Goal: Task Accomplishment & Management: Use online tool/utility

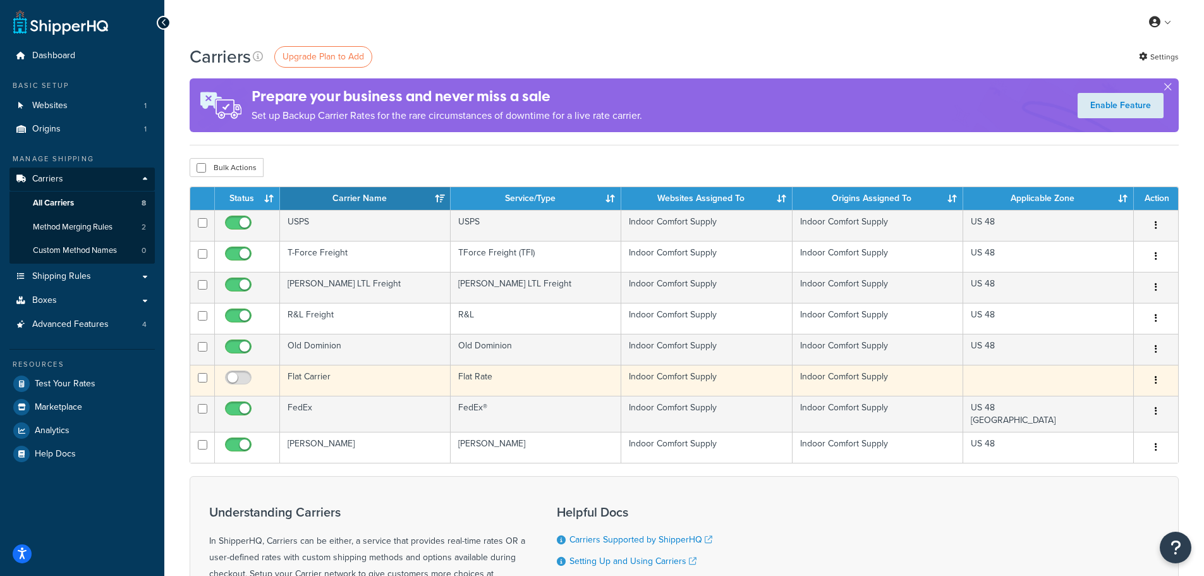
click at [975, 379] on td at bounding box center [1048, 380] width 171 height 31
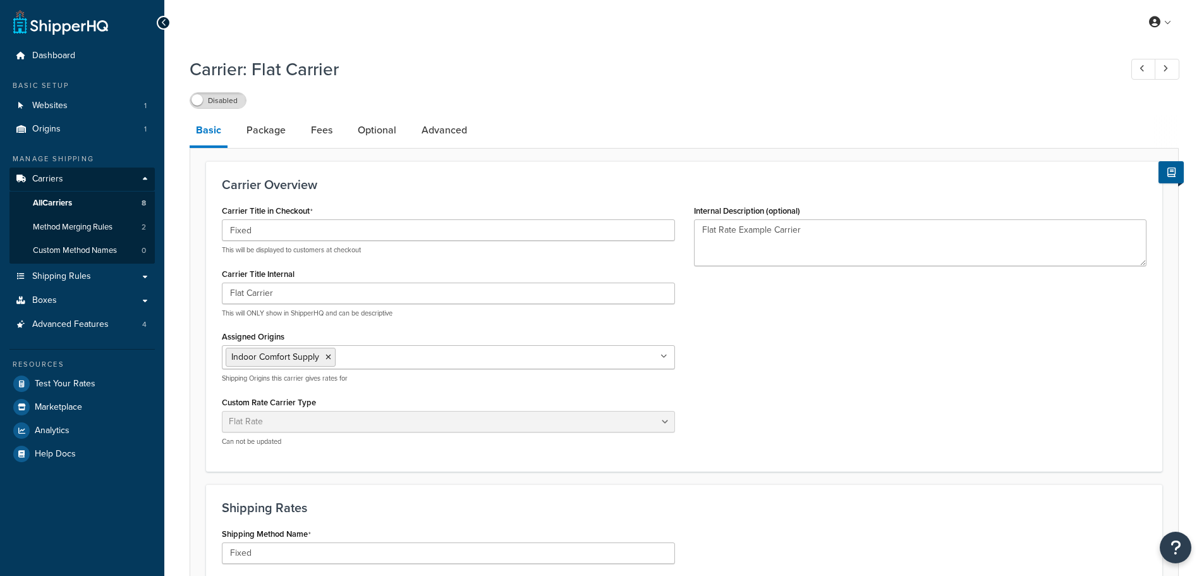
select select "flat"
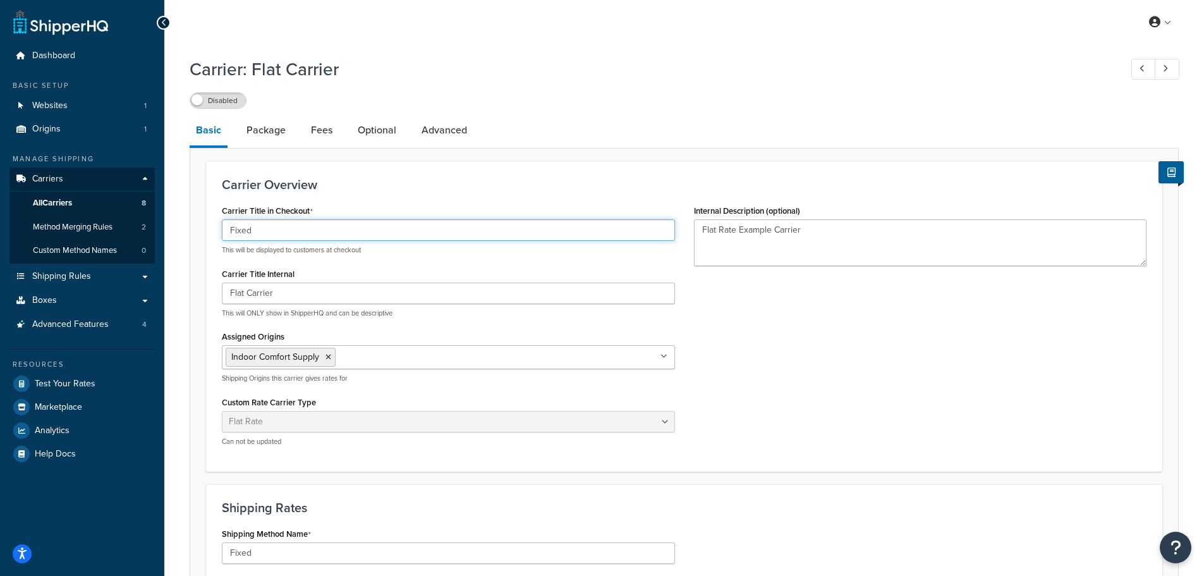
drag, startPoint x: 312, startPoint y: 232, endPoint x: 181, endPoint y: 216, distance: 131.9
click at [181, 216] on div "Carrier: Flat Carrier Disabled Basic Package Fees Optional Advanced Carrier Ove…" at bounding box center [684, 488] width 1040 height 875
click at [362, 229] on input "FREE Standard Ground" at bounding box center [448, 229] width 453 height 21
type input "FREE Standard Ground Shipping"
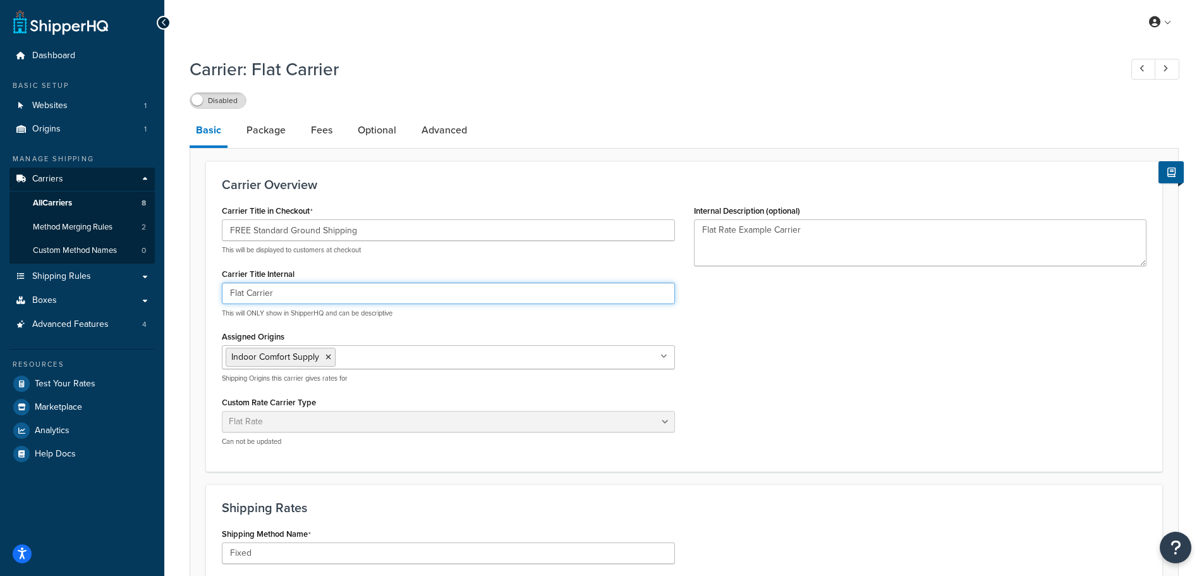
drag, startPoint x: 299, startPoint y: 294, endPoint x: 193, endPoint y: 283, distance: 106.1
click at [193, 283] on form "Carrier Overview Carrier Title in Checkout FREE Standard Ground Shipping This w…" at bounding box center [684, 527] width 988 height 732
type input "Free Shipping Items"
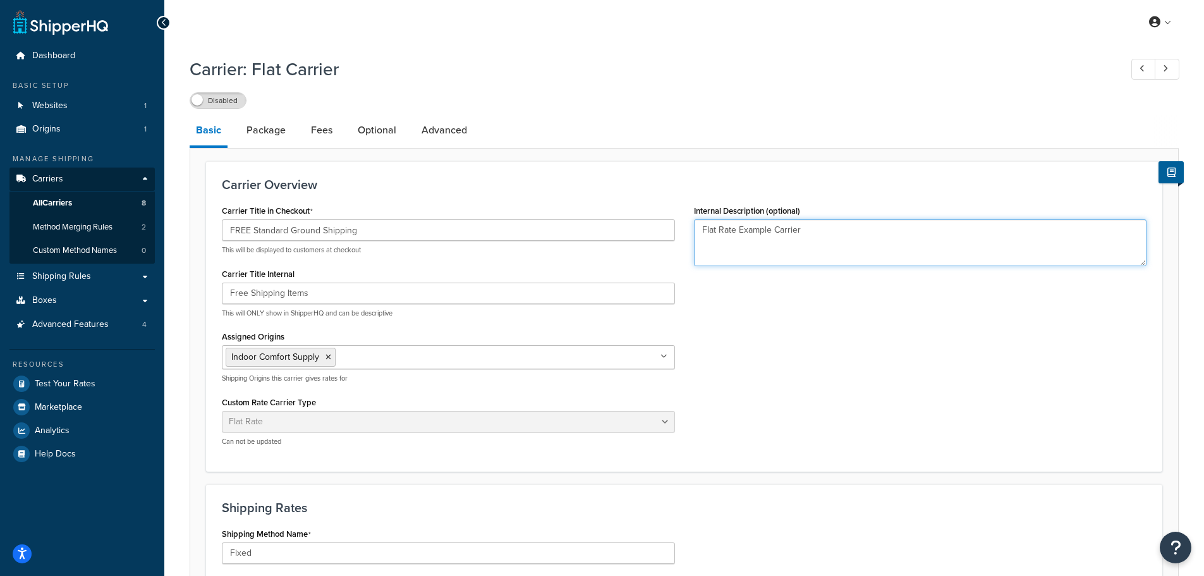
click at [760, 243] on textarea "Flat Rate Example Carrier" at bounding box center [920, 242] width 453 height 47
click at [822, 234] on textarea "Flat Rate Example Carrier" at bounding box center [920, 242] width 453 height 47
drag, startPoint x: 776, startPoint y: 232, endPoint x: 611, endPoint y: 212, distance: 166.8
click at [611, 212] on div "Carrier Title in Checkout FREE Standard Ground Shipping This will be displayed …" at bounding box center [684, 329] width 944 height 254
type textarea "Free Shipping, use our best option Fedex or USPS"
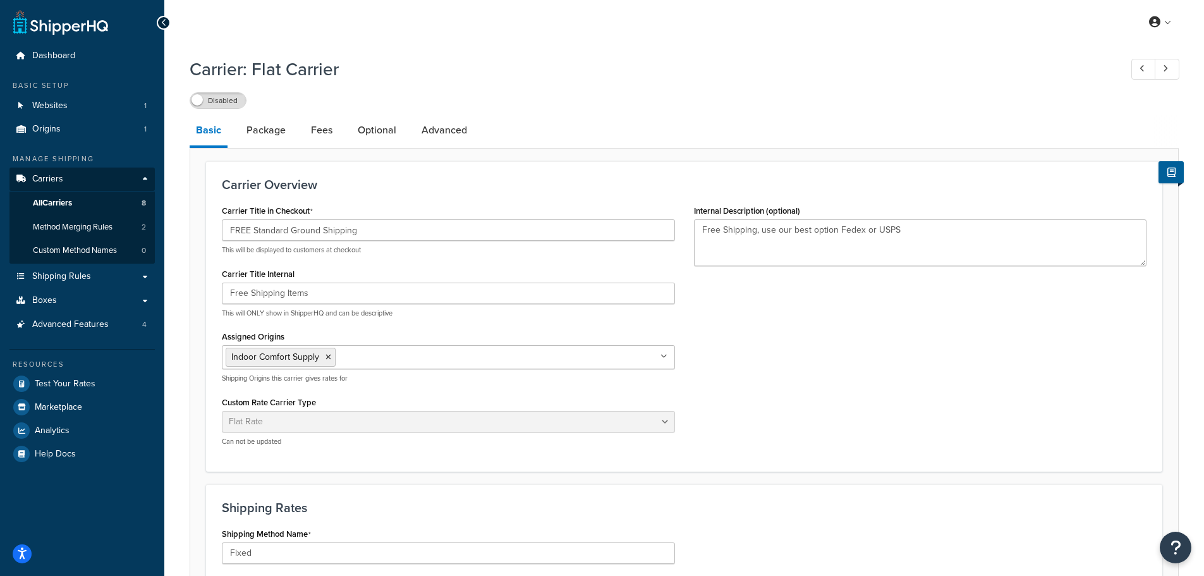
click at [977, 71] on h1 "Carrier: Flat Carrier" at bounding box center [649, 69] width 918 height 25
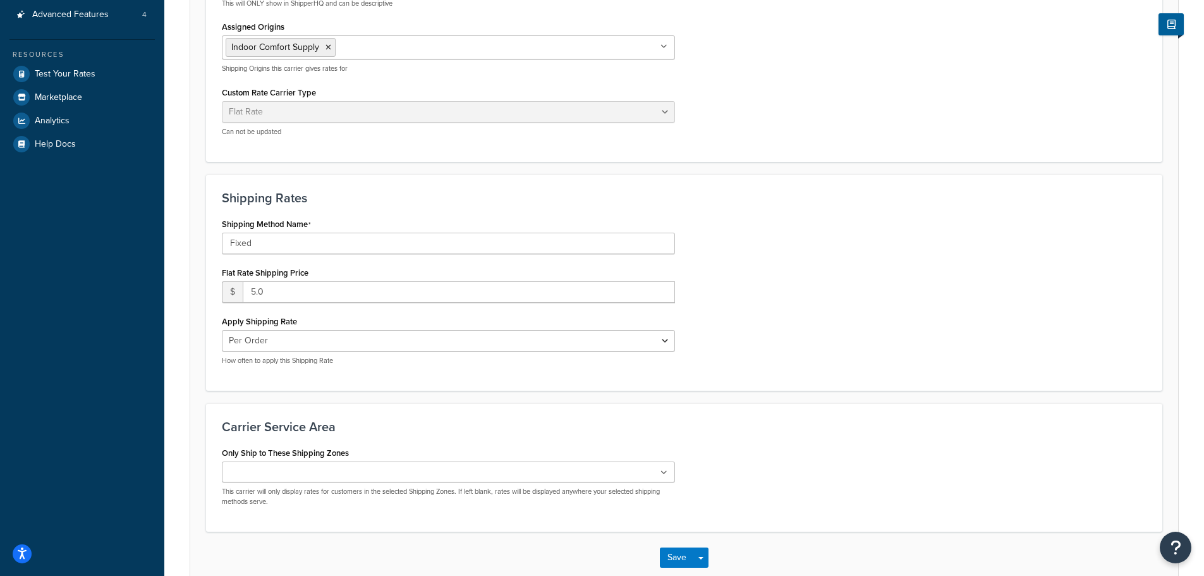
scroll to position [382, 0]
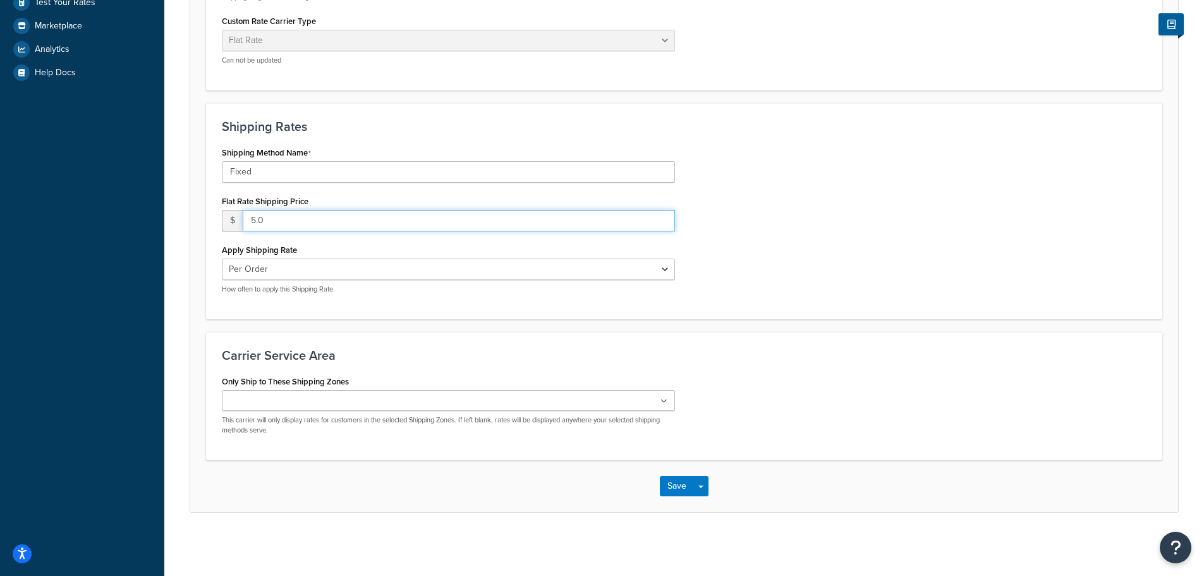
drag, startPoint x: 288, startPoint y: 209, endPoint x: 233, endPoint y: 217, distance: 56.2
click at [233, 217] on div "$ 5.0" at bounding box center [448, 220] width 453 height 21
type input "0"
click at [887, 238] on div "Shipping Method Name Fixed Flat Rate Shipping Price $ 0 Apply Shipping Rate Per…" at bounding box center [684, 223] width 944 height 160
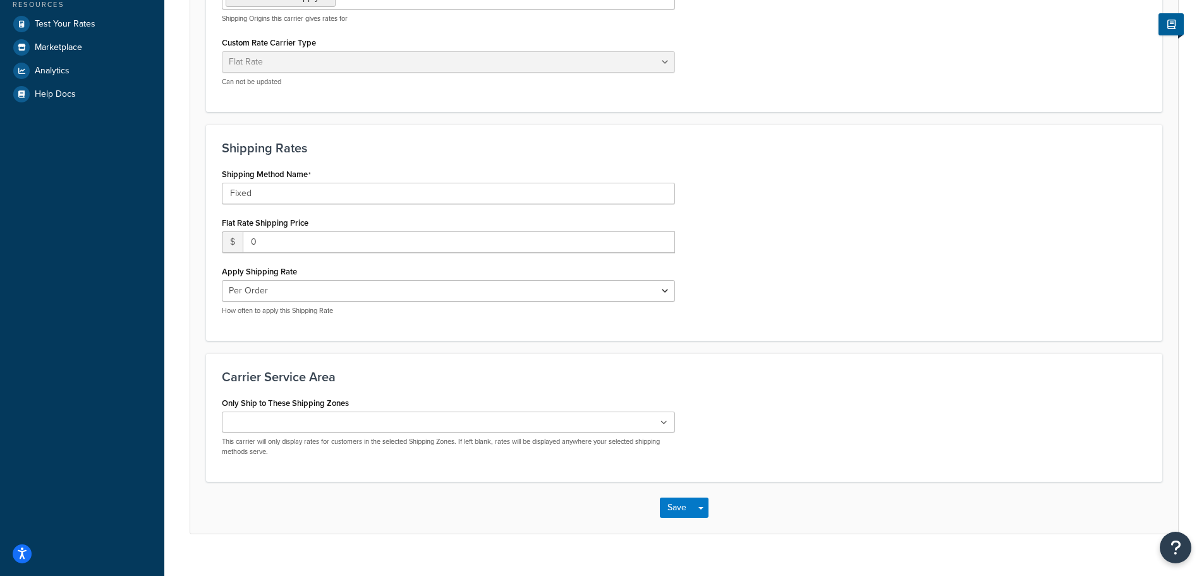
scroll to position [319, 0]
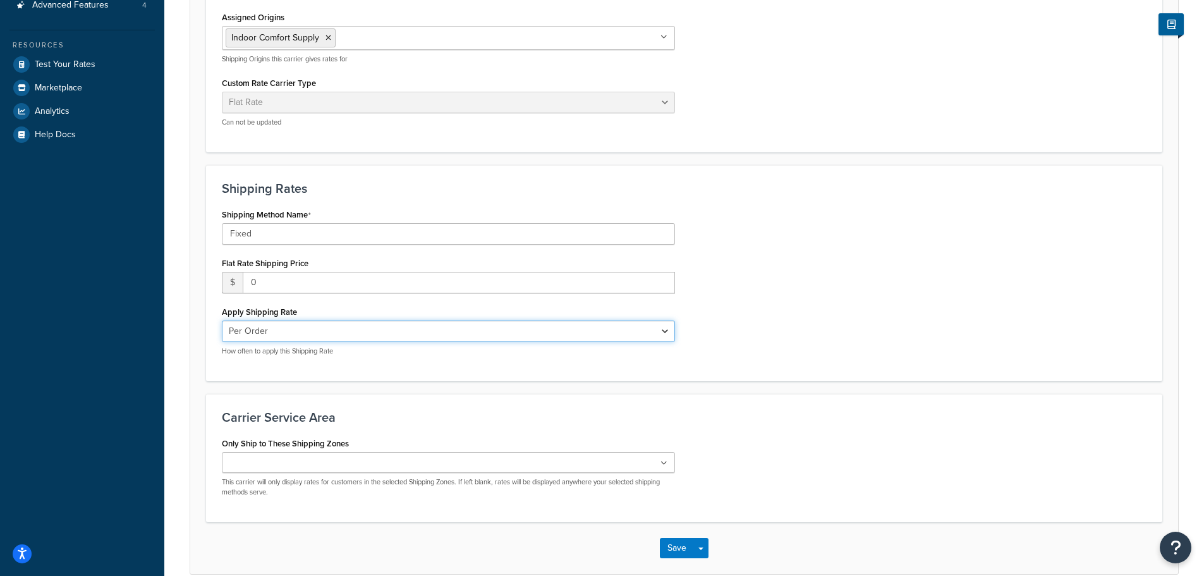
click at [664, 333] on select "Per Order Per Item Per Package" at bounding box center [448, 330] width 453 height 21
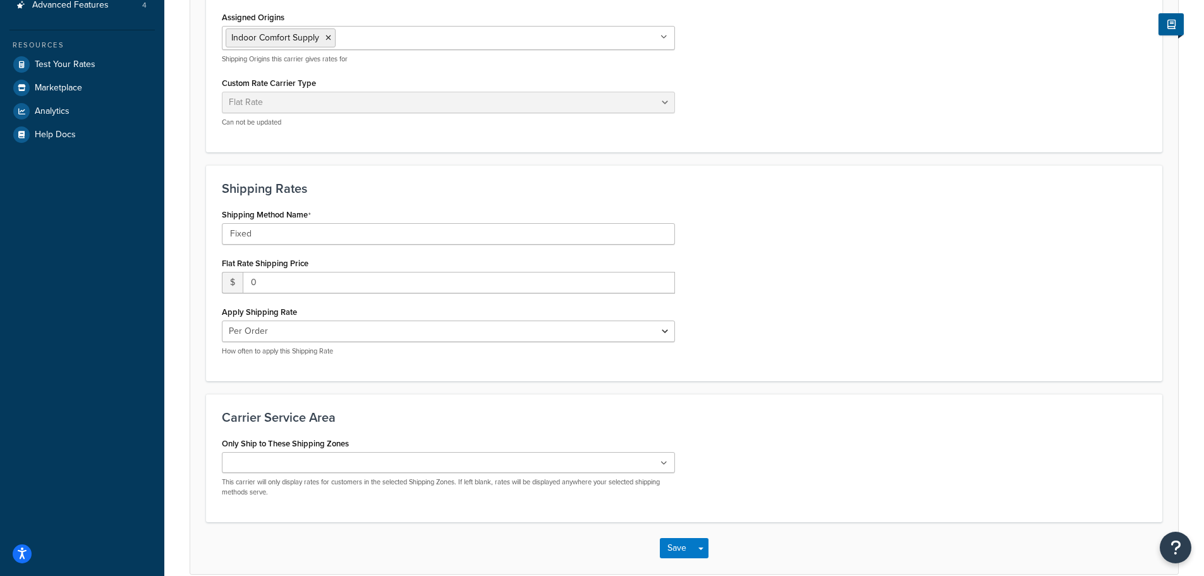
click at [805, 301] on div "Shipping Method Name Fixed Flat Rate Shipping Price $ 0 Apply Shipping Rate Per…" at bounding box center [684, 285] width 944 height 160
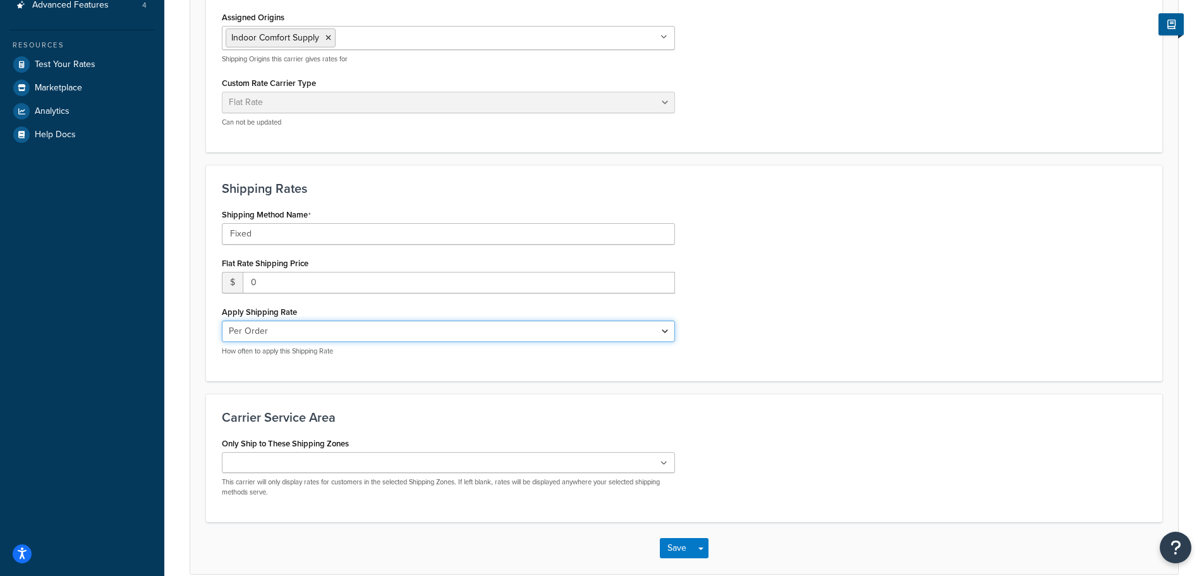
click at [663, 336] on select "Per Order Per Item Per Package" at bounding box center [448, 330] width 453 height 21
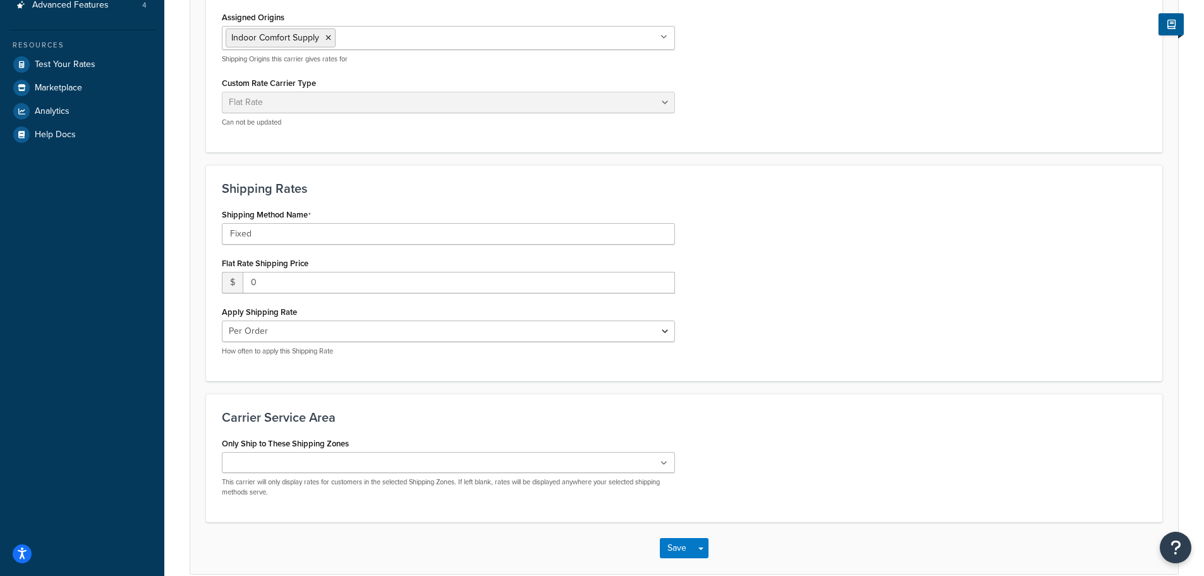
click at [782, 315] on div "Shipping Method Name Fixed Flat Rate Shipping Price $ 0 Apply Shipping Rate Per…" at bounding box center [684, 285] width 944 height 160
click at [423, 455] on ul at bounding box center [448, 462] width 453 height 21
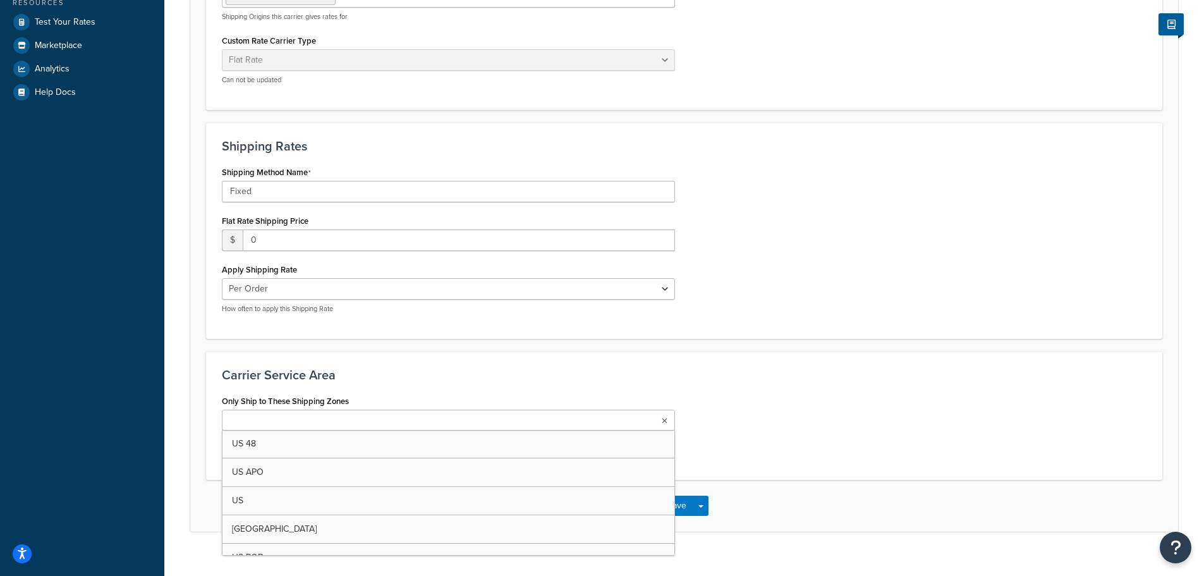
scroll to position [382, 0]
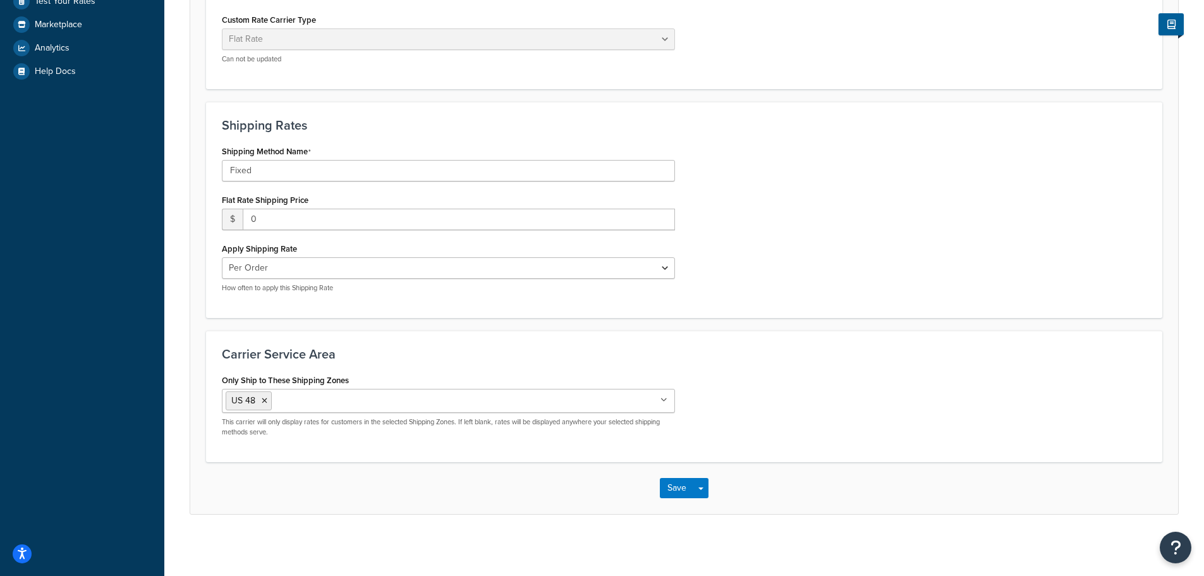
click at [807, 352] on h3 "Carrier Service Area" at bounding box center [684, 354] width 925 height 14
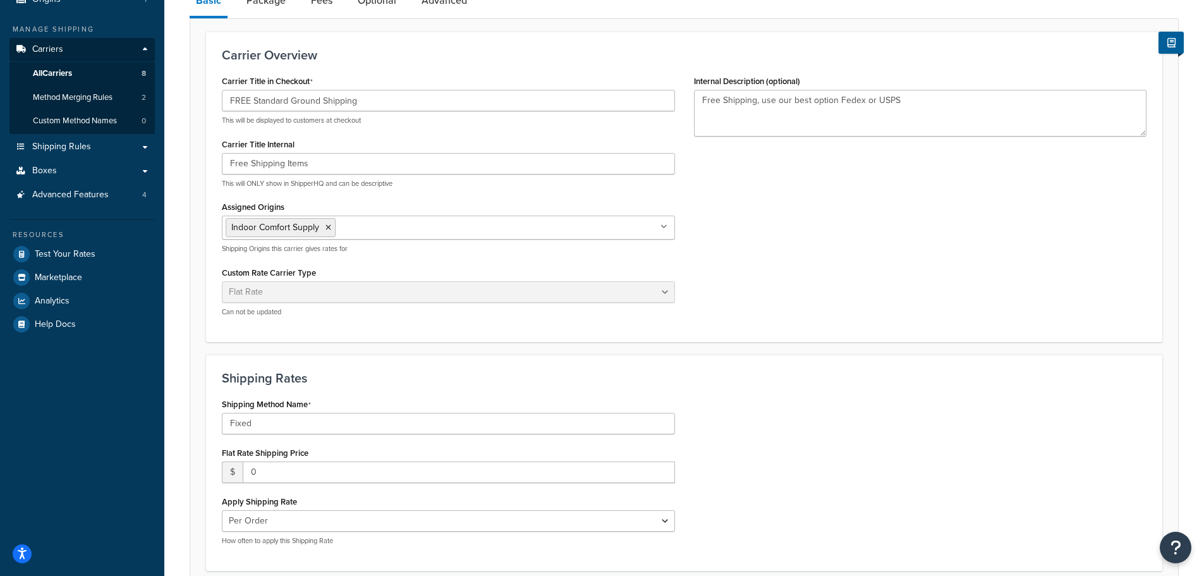
scroll to position [256, 0]
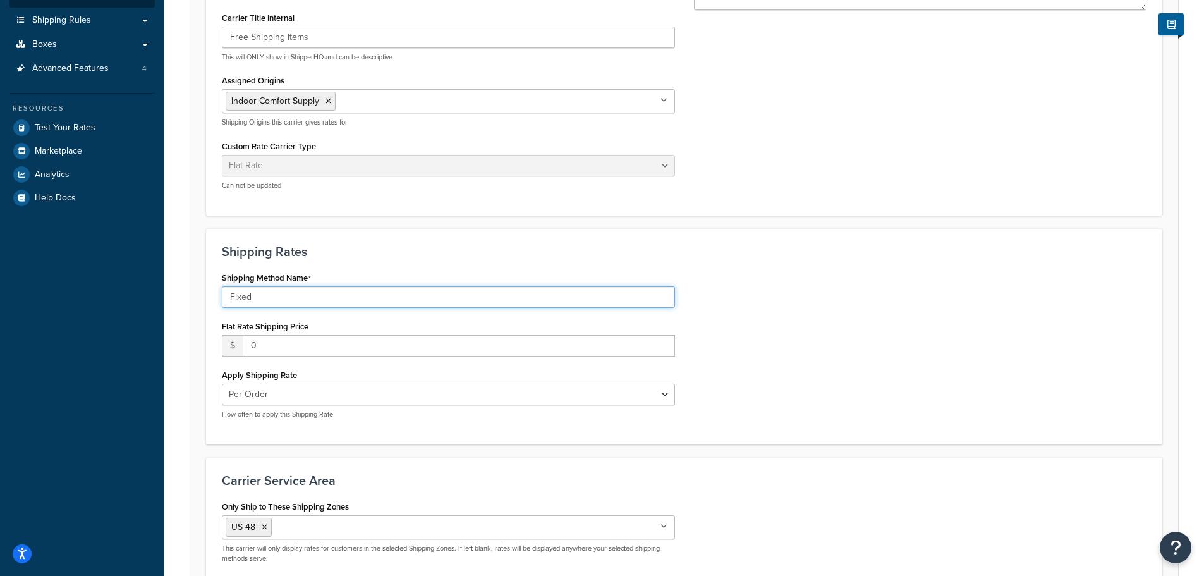
drag, startPoint x: 282, startPoint y: 301, endPoint x: 162, endPoint y: 288, distance: 120.1
click at [162, 288] on div "Dashboard Basic Setup Websites 1 Origins 1 Manage Shipping Carriers Carriers Al…" at bounding box center [602, 224] width 1204 height 960
type input "FREE Shipping Standard Ground"
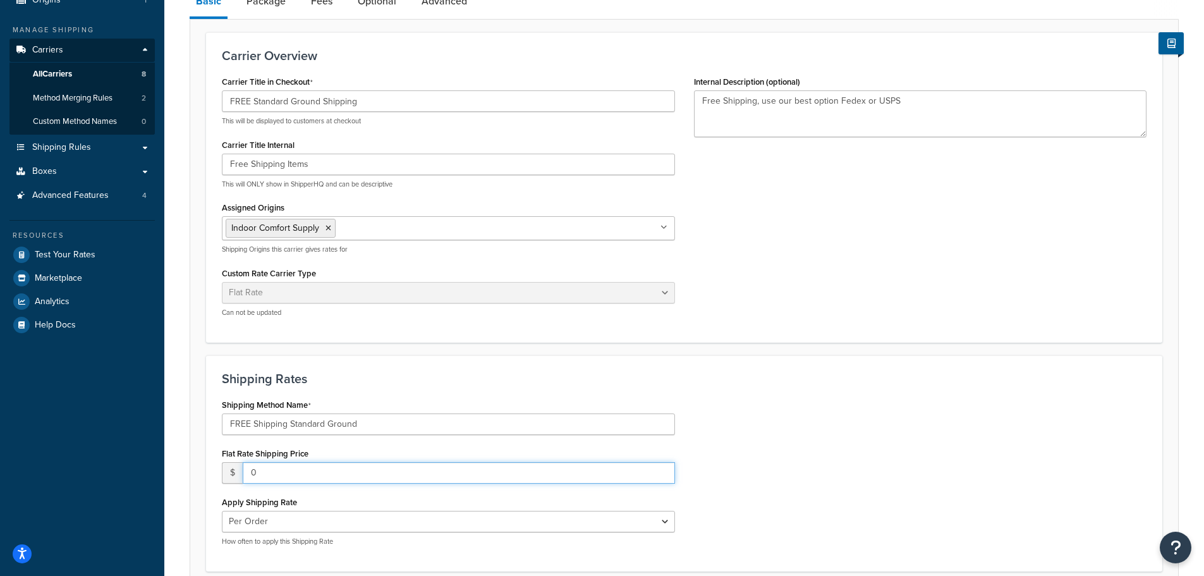
scroll to position [0, 0]
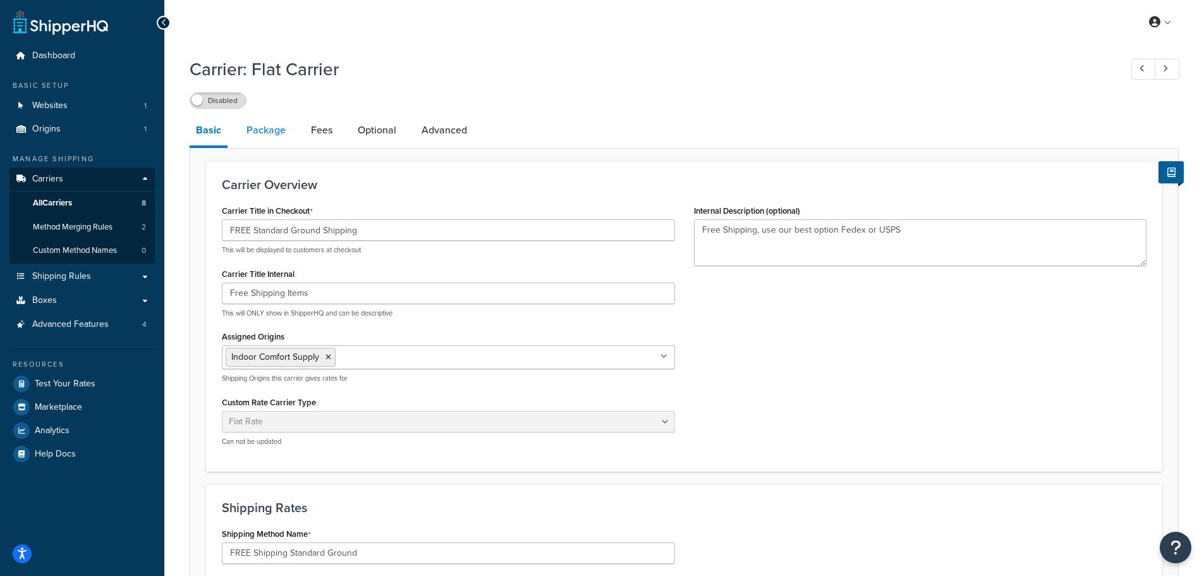
click at [255, 129] on link "Package" at bounding box center [266, 130] width 52 height 30
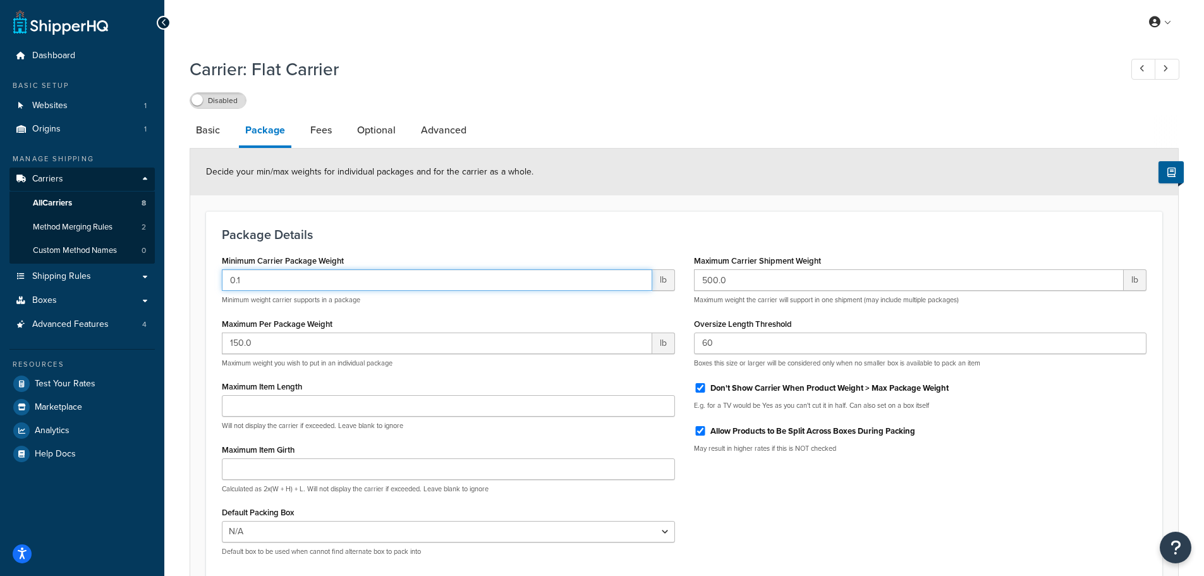
click at [268, 283] on input "0.1" at bounding box center [437, 279] width 430 height 21
type input "0.0"
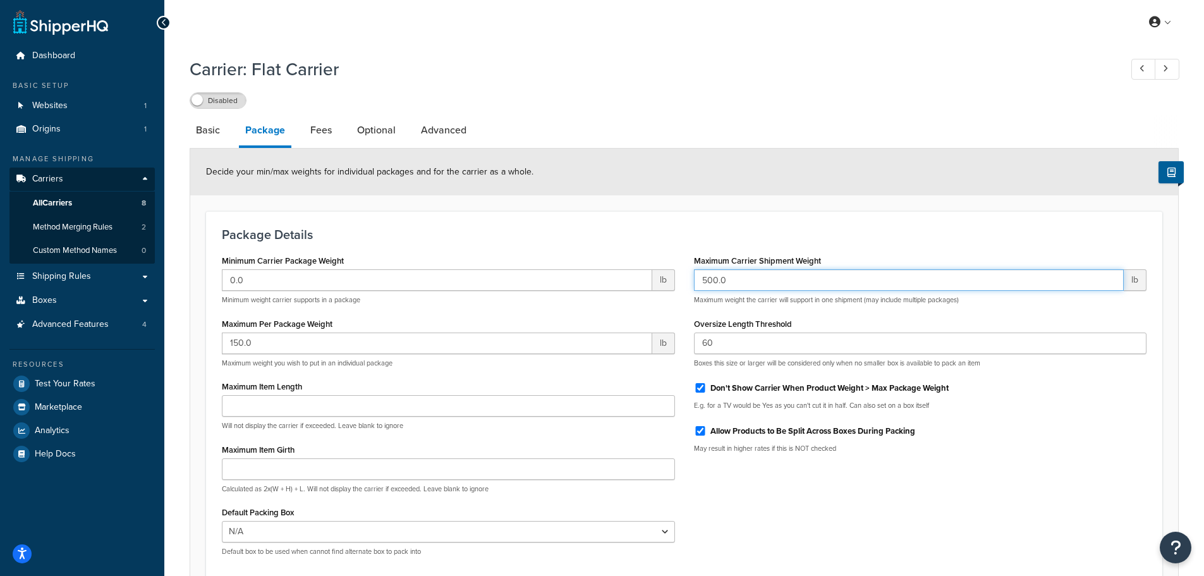
click at [753, 280] on input "500.0" at bounding box center [909, 279] width 430 height 21
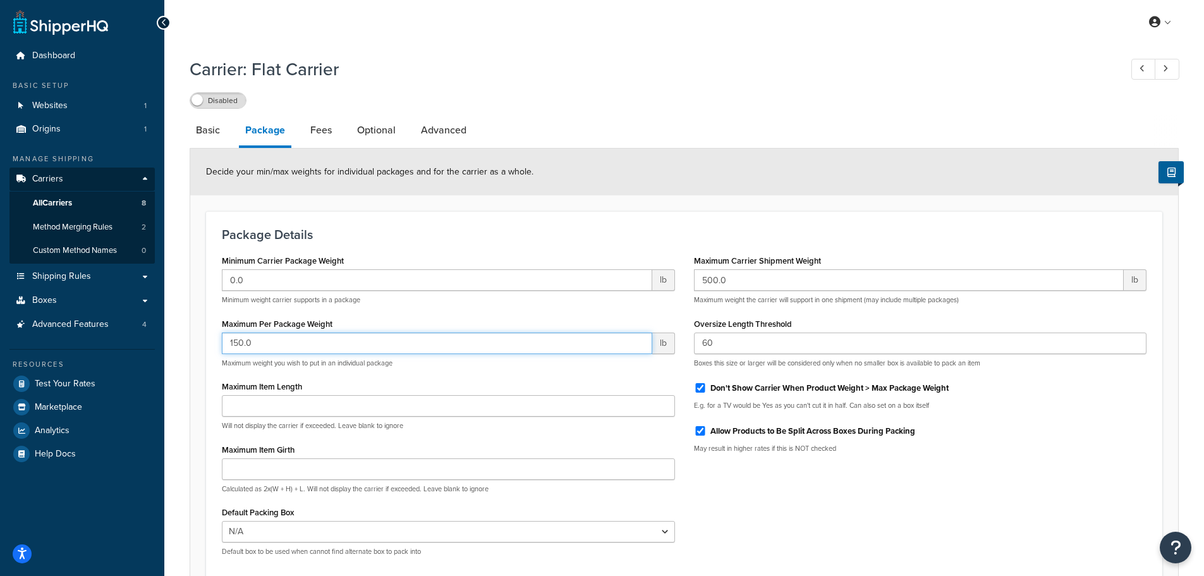
drag, startPoint x: 281, startPoint y: 348, endPoint x: 224, endPoint y: 346, distance: 56.9
click at [224, 346] on input "150.0" at bounding box center [437, 342] width 430 height 21
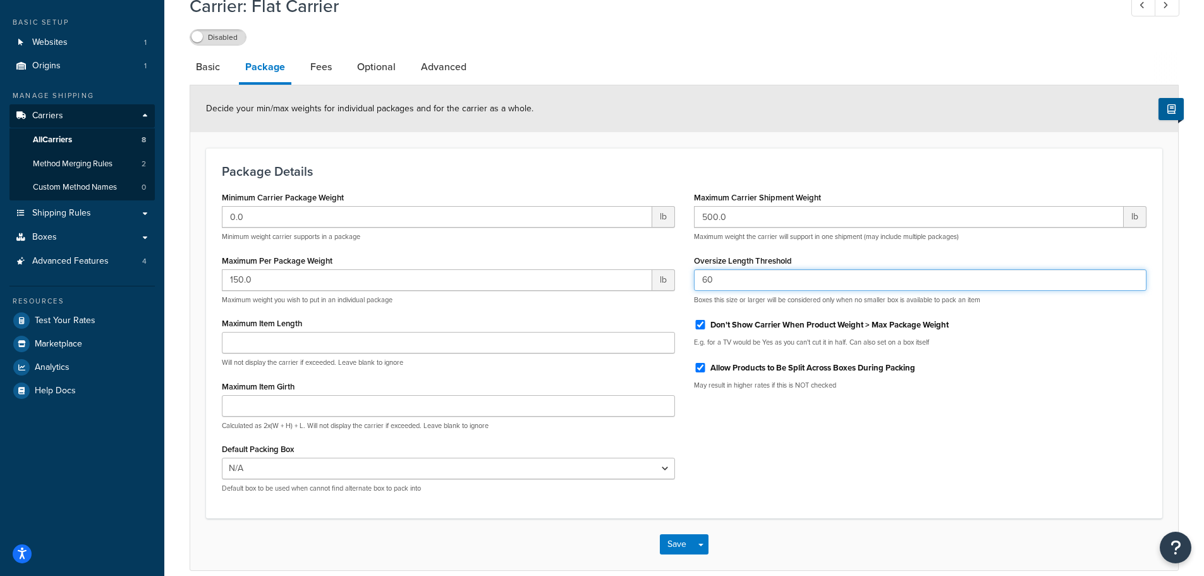
drag, startPoint x: 722, startPoint y: 279, endPoint x: 693, endPoint y: 279, distance: 29.1
click at [693, 279] on div "Maximum Carrier Shipment Weight 500.0 lb Maximum weight the carrier will suppor…" at bounding box center [920, 293] width 472 height 211
type input "65"
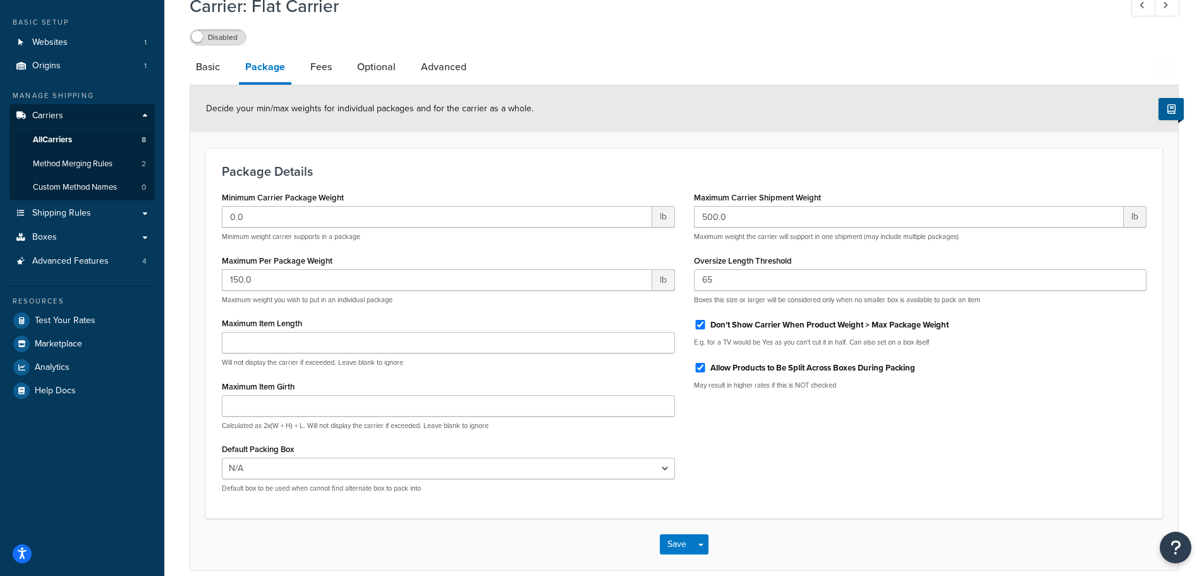
click at [757, 441] on div "Minimum Carrier Package Weight 0.0 lb Minimum weight carrier supports in a pack…" at bounding box center [684, 345] width 944 height 314
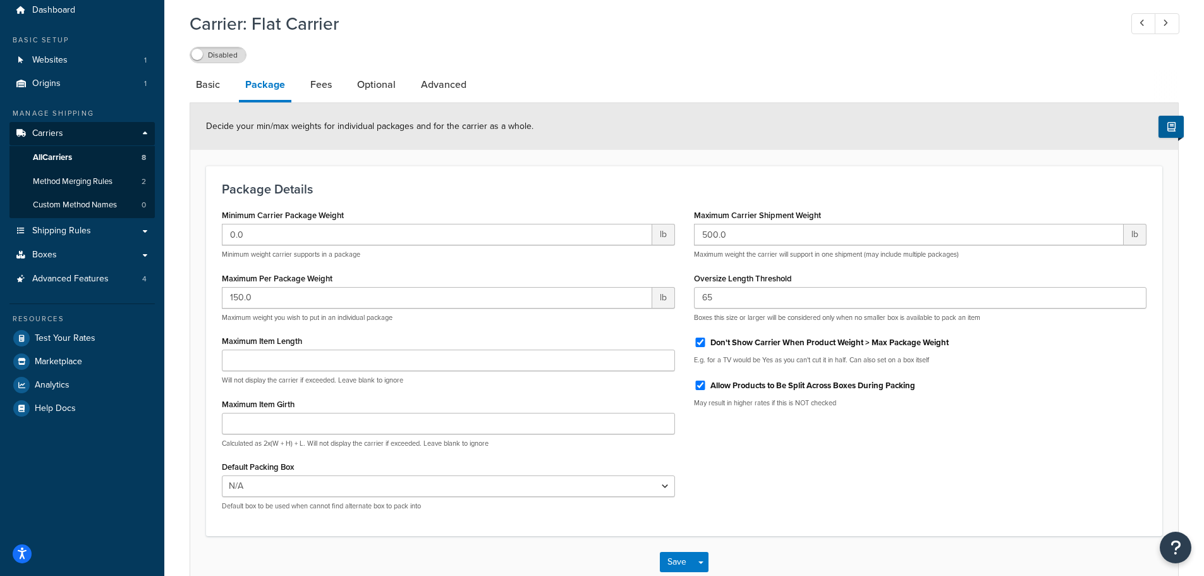
scroll to position [0, 0]
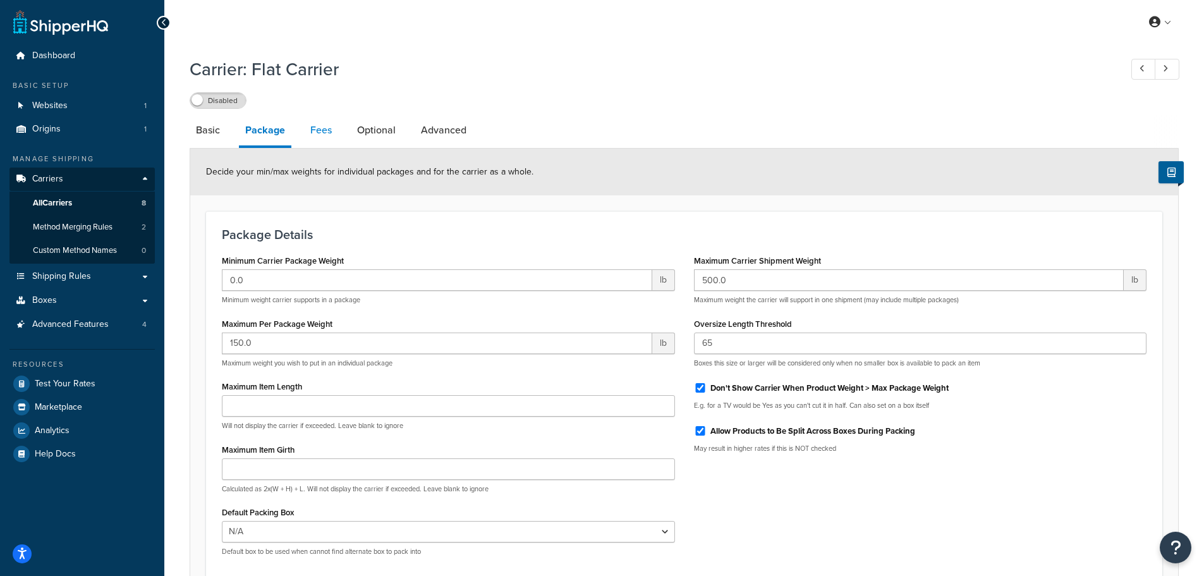
click at [320, 132] on link "Fees" at bounding box center [321, 130] width 34 height 30
select select "AFTER"
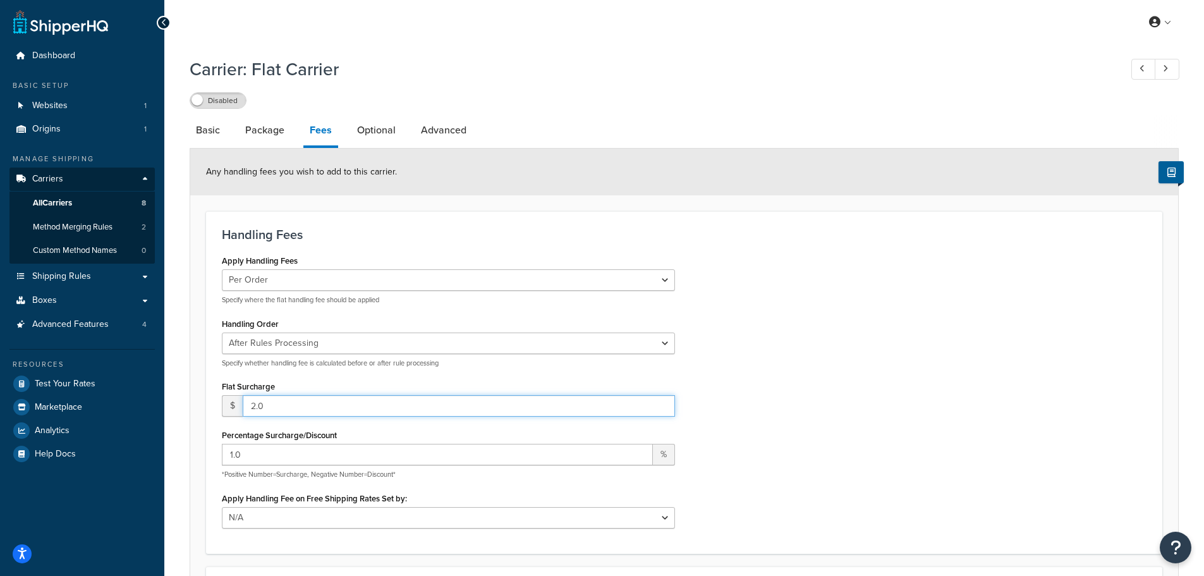
drag, startPoint x: 291, startPoint y: 409, endPoint x: 224, endPoint y: 408, distance: 67.6
click at [224, 408] on div "$ 2.0" at bounding box center [448, 405] width 453 height 21
type input "0"
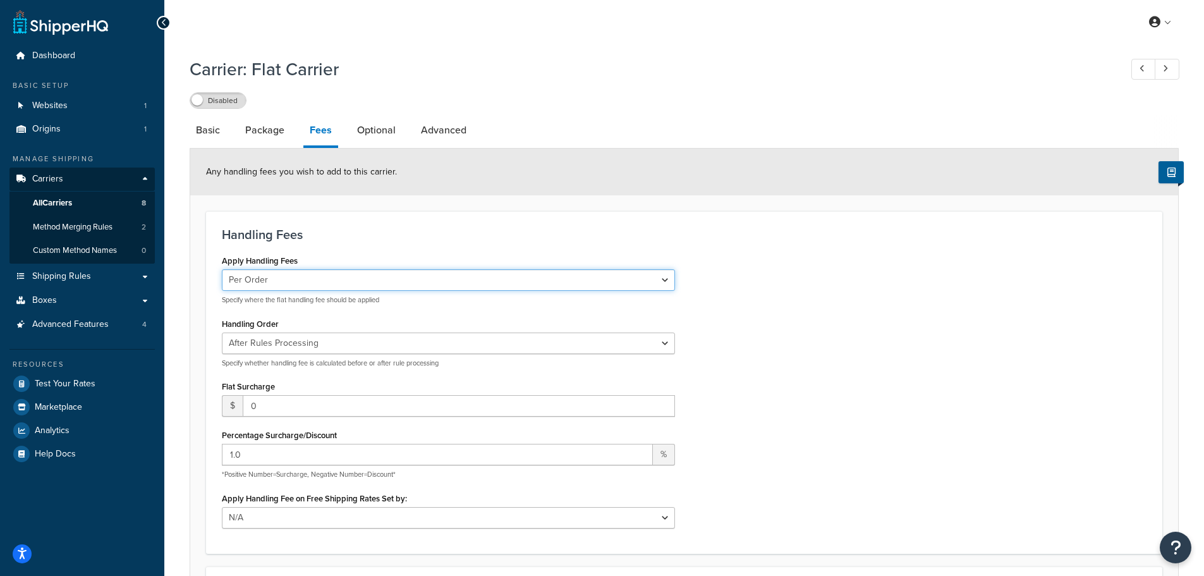
click at [383, 277] on select "Per Order Per Item Per Package" at bounding box center [448, 279] width 453 height 21
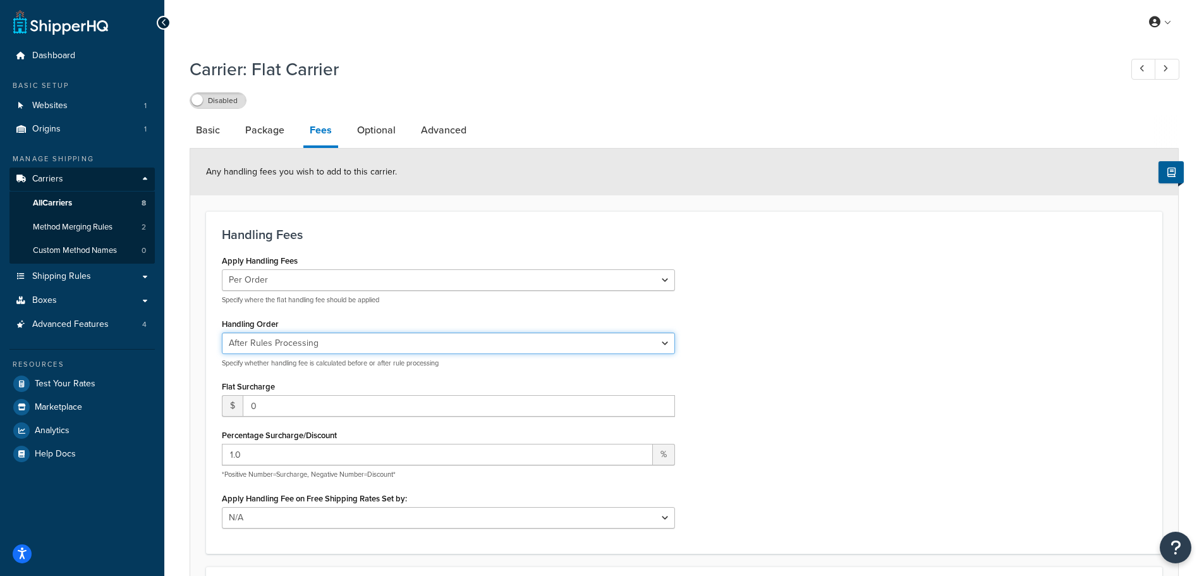
click at [346, 346] on select "Before Rules Processing After Rules Processing" at bounding box center [448, 342] width 453 height 21
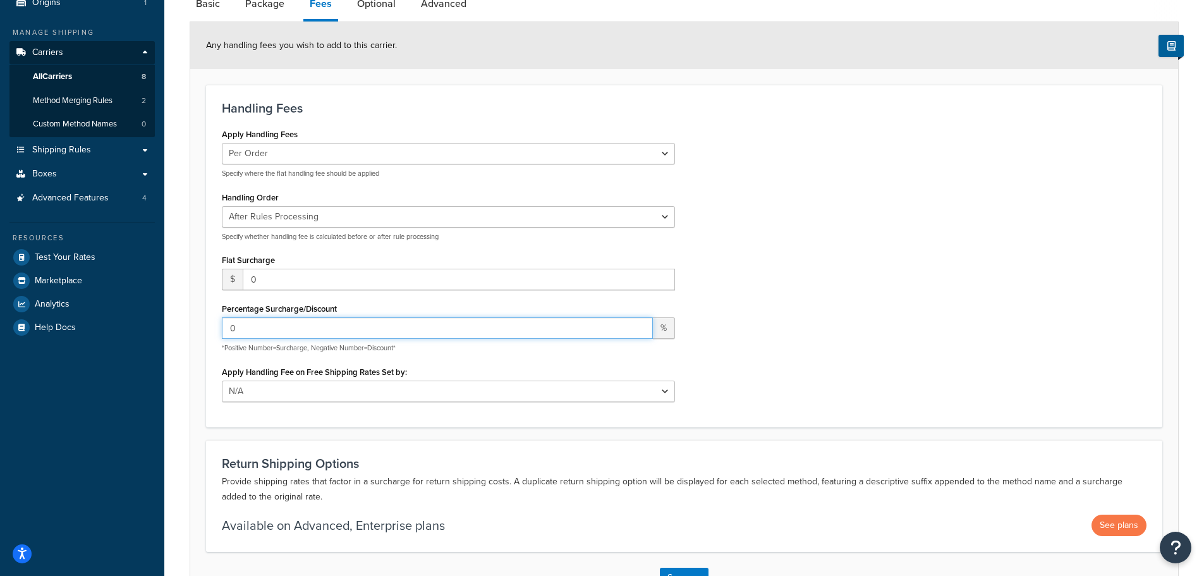
type input "0"
click at [917, 354] on div "Apply Handling Fees Per Order Per Item Per Package Specify where the flat handl…" at bounding box center [684, 268] width 944 height 286
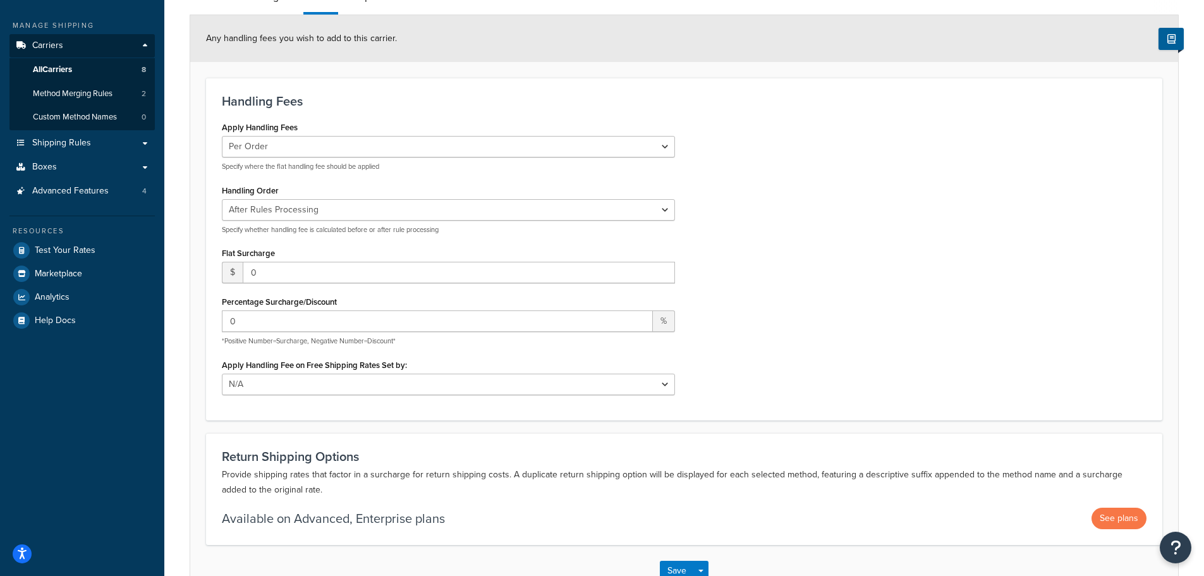
scroll to position [0, 0]
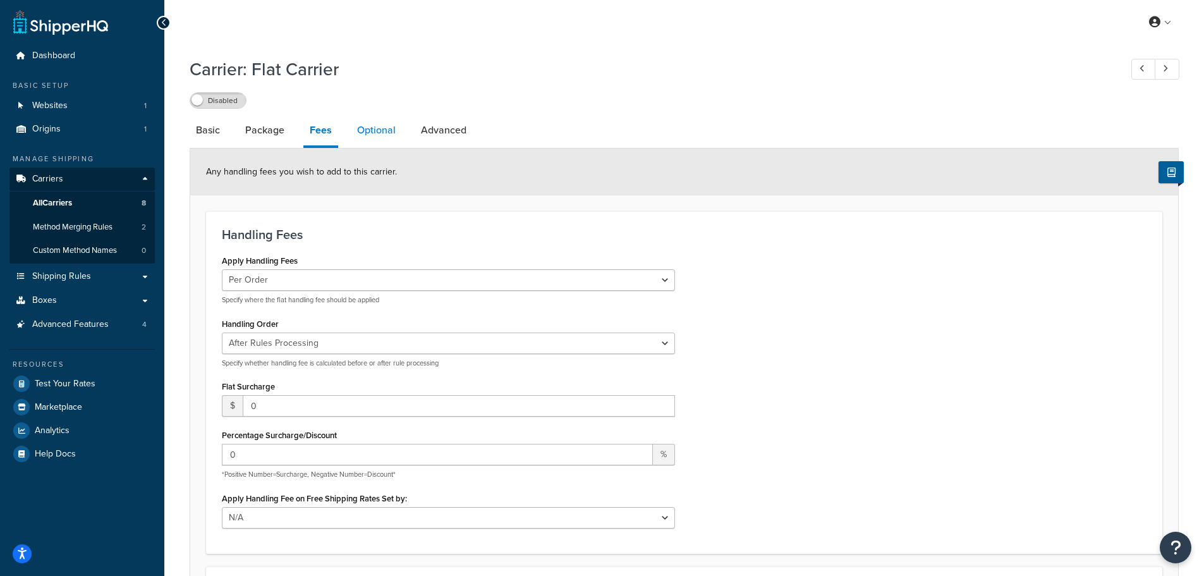
click at [380, 133] on link "Optional" at bounding box center [376, 130] width 51 height 30
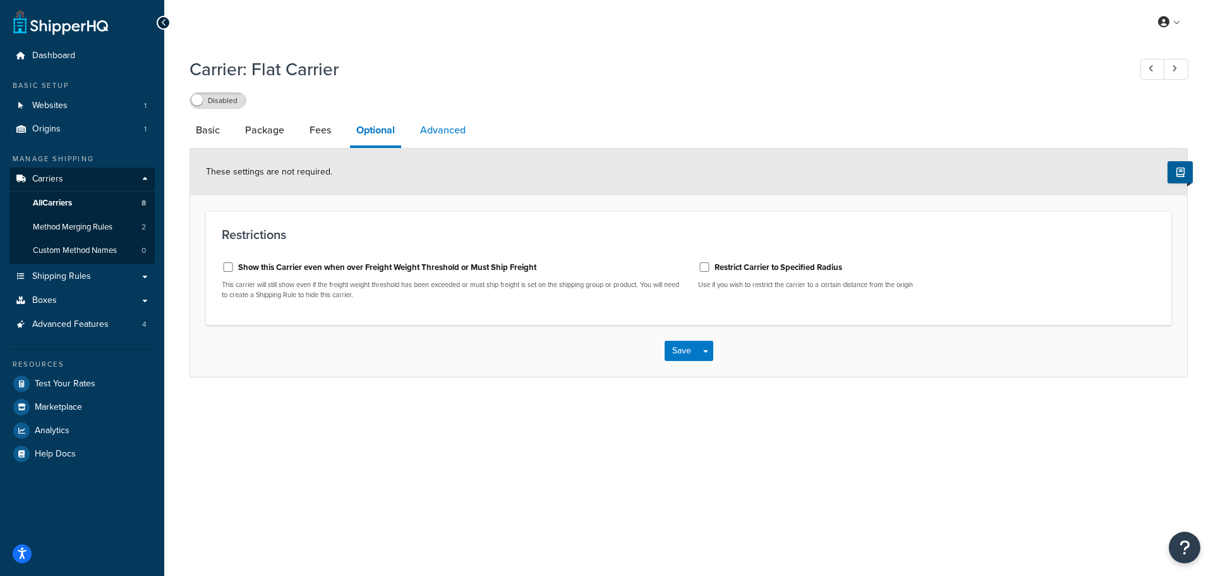
click at [459, 138] on link "Advanced" at bounding box center [443, 130] width 58 height 30
select select "false"
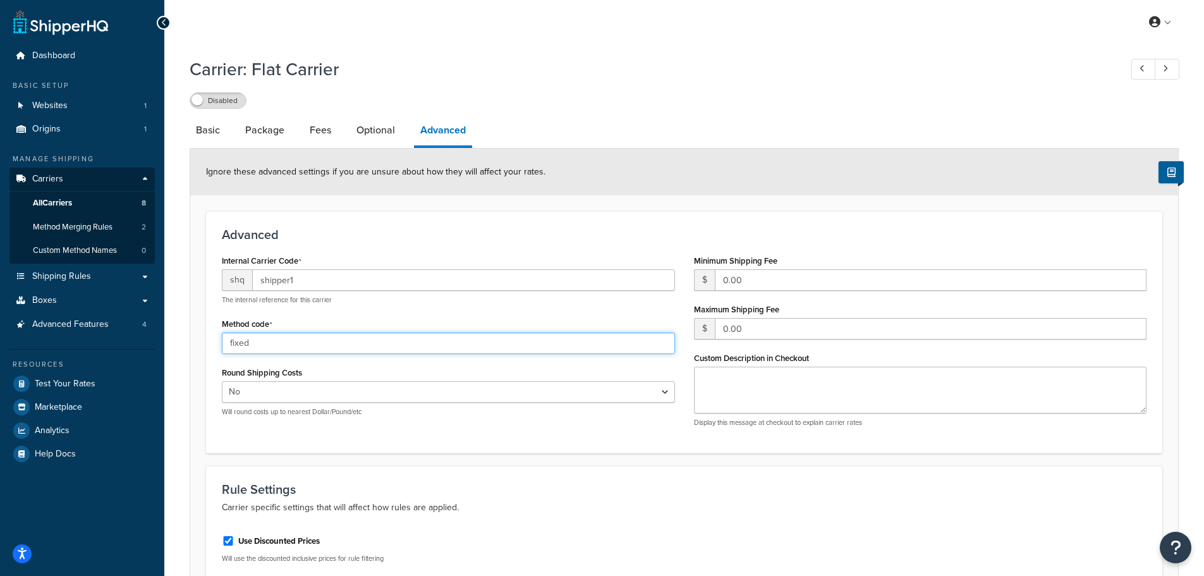
drag, startPoint x: 264, startPoint y: 345, endPoint x: 204, endPoint y: 343, distance: 60.1
click at [204, 343] on form "Ignore these advanced settings if you are unsure about how they will affect you…" at bounding box center [684, 395] width 988 height 492
type input "free"
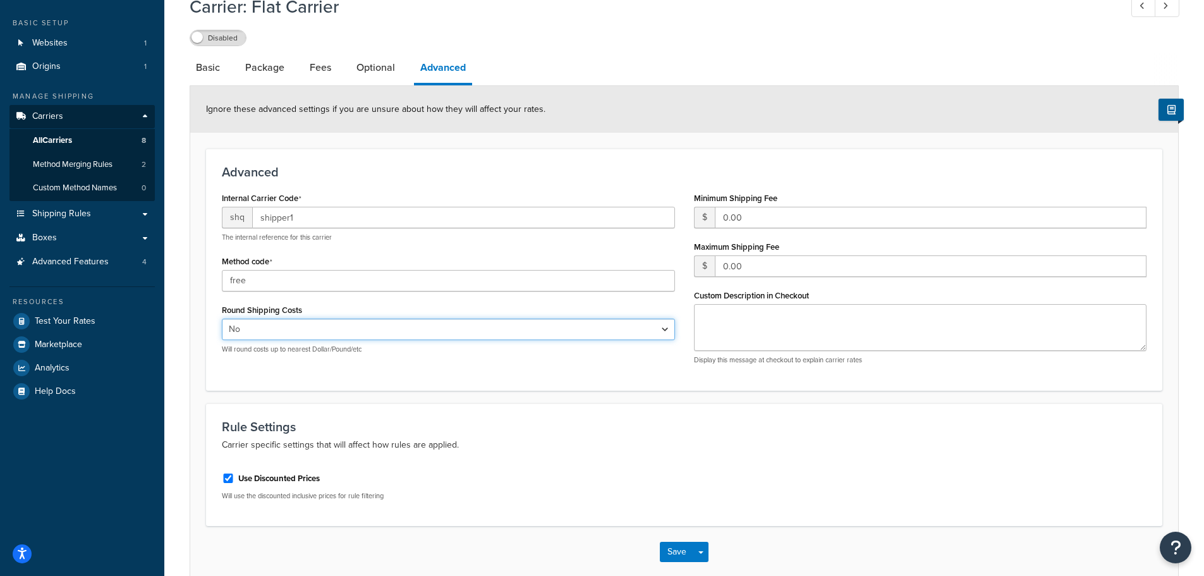
scroll to position [130, 0]
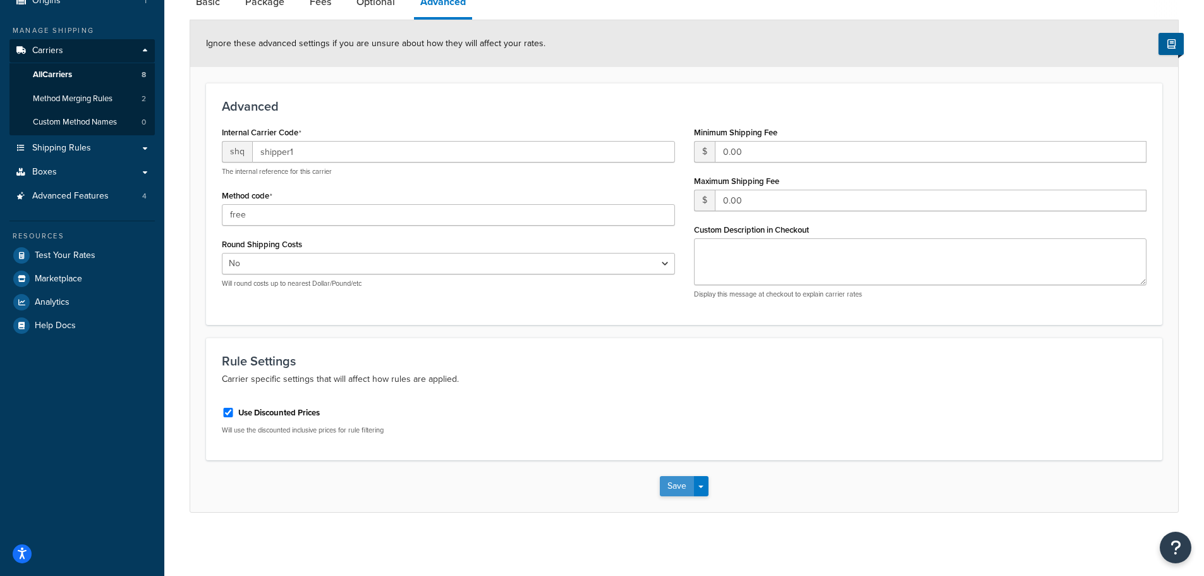
click at [671, 483] on button "Save" at bounding box center [677, 486] width 34 height 20
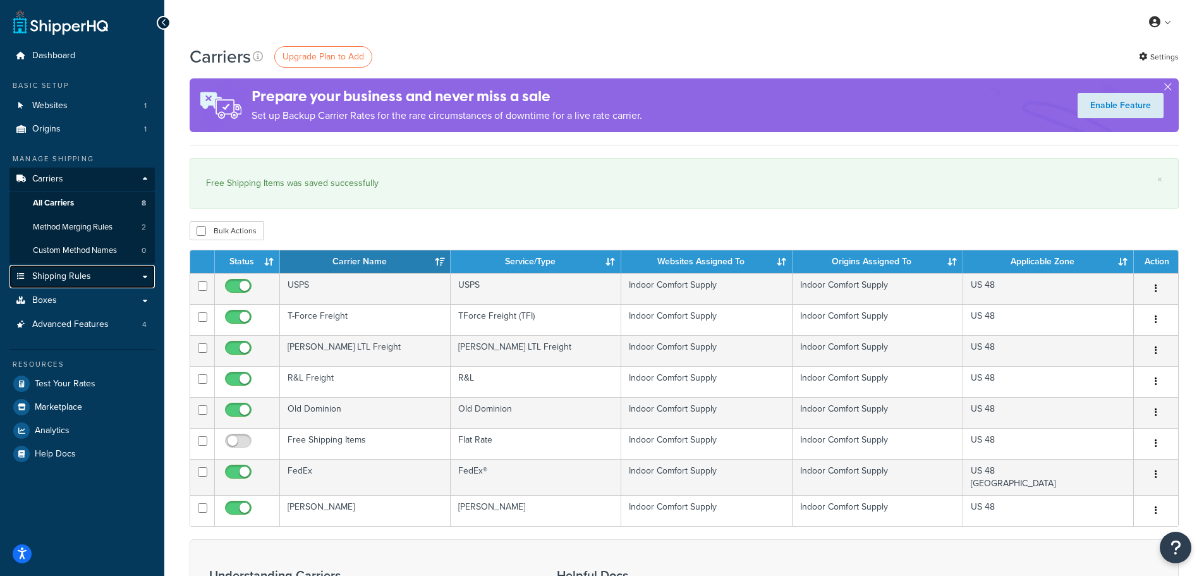
click at [54, 279] on span "Shipping Rules" at bounding box center [61, 276] width 59 height 11
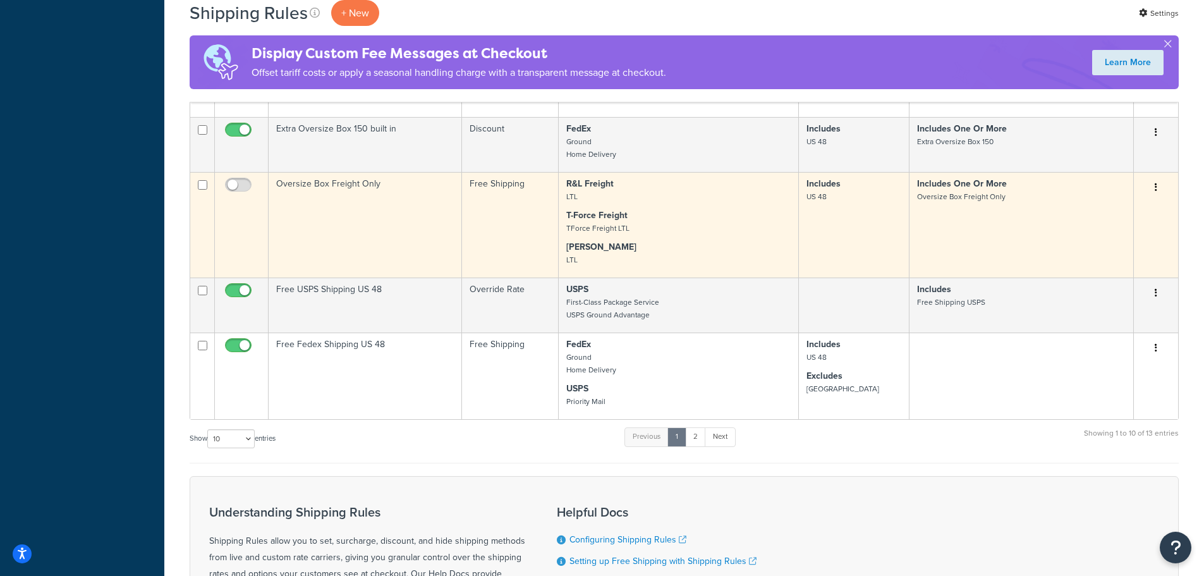
scroll to position [695, 0]
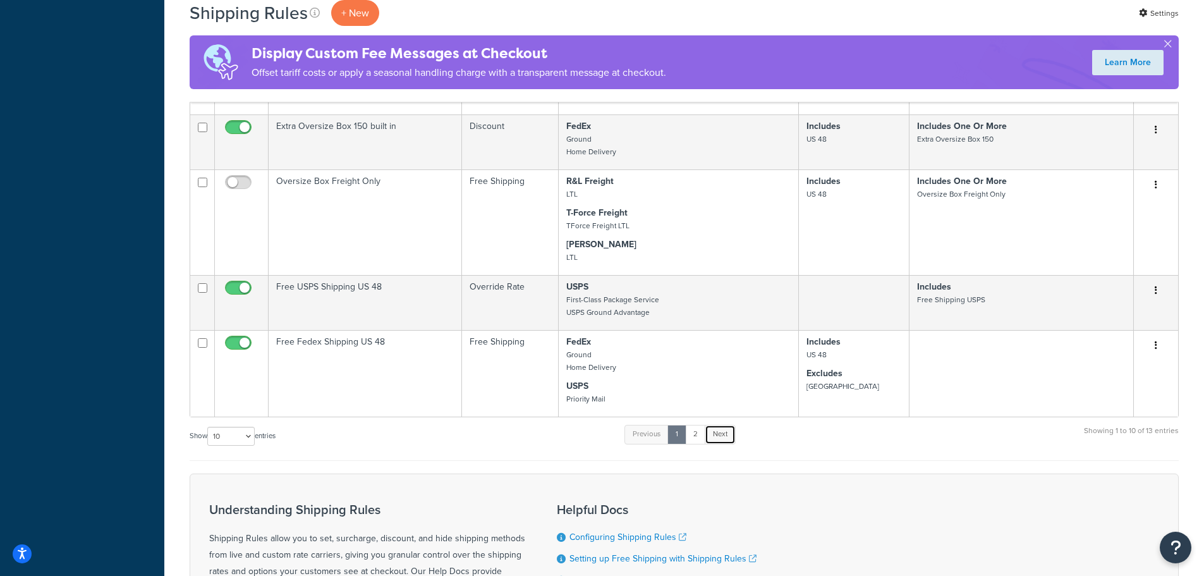
click at [724, 440] on link "Next" at bounding box center [720, 434] width 31 height 19
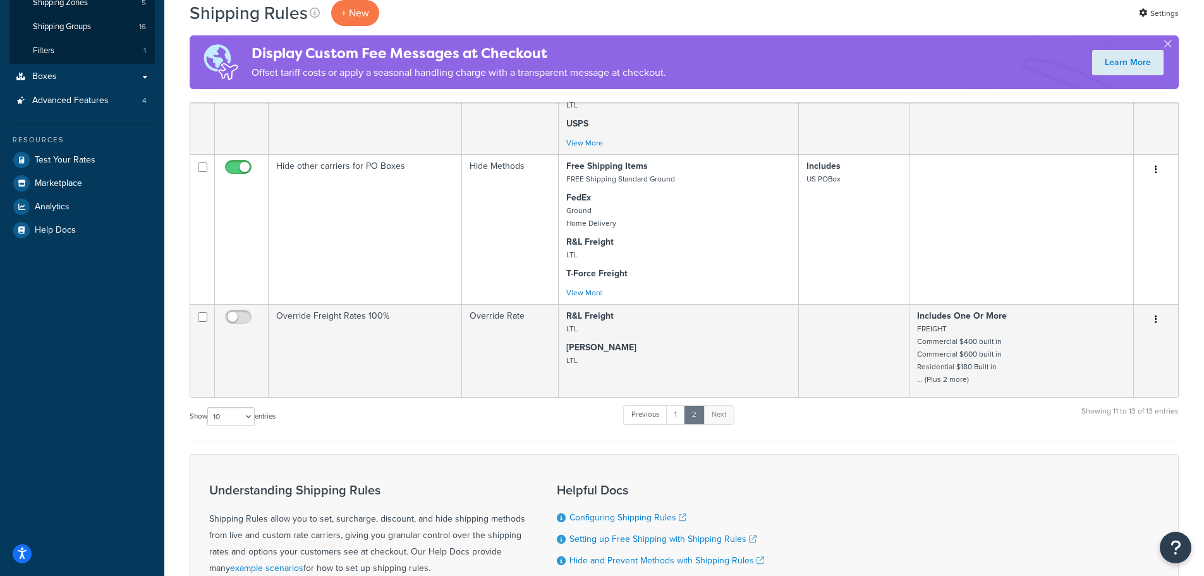
scroll to position [126, 0]
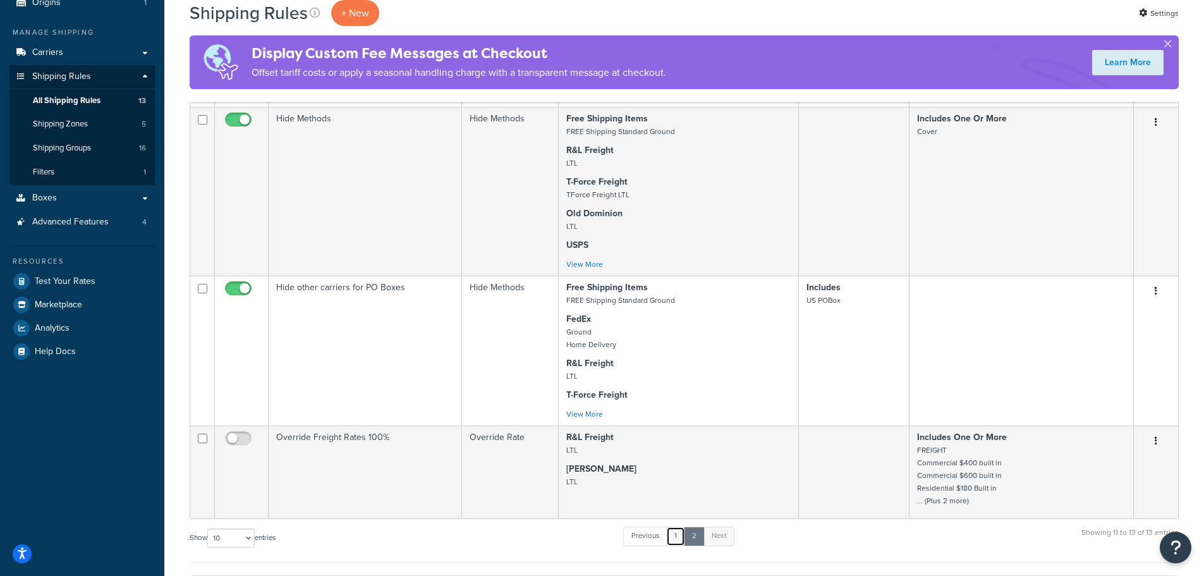
click at [680, 536] on link "1" at bounding box center [675, 535] width 19 height 19
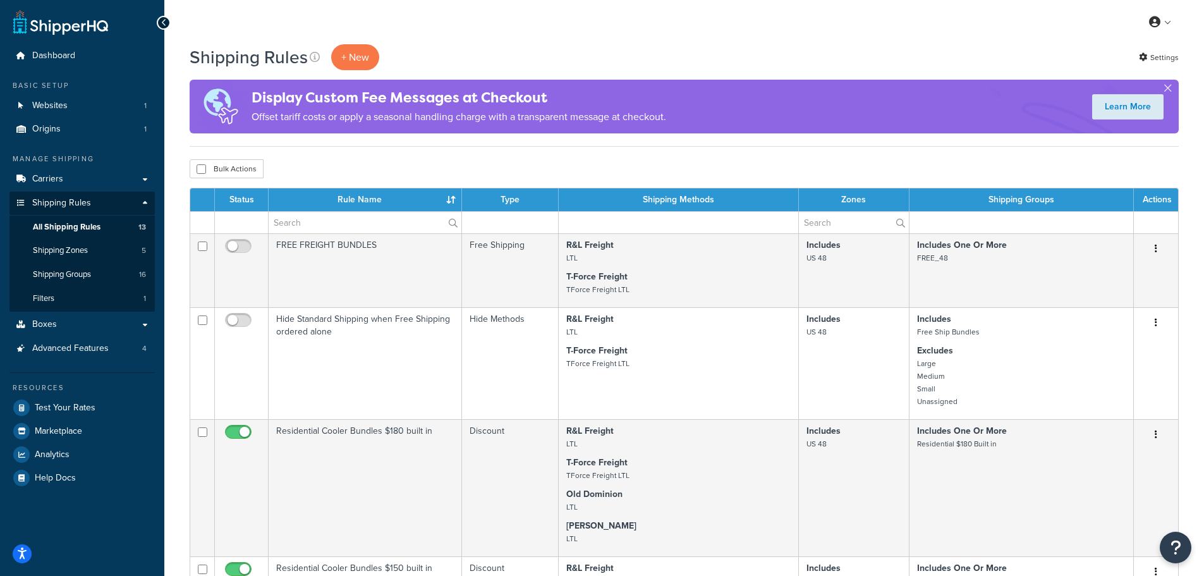
scroll to position [63, 0]
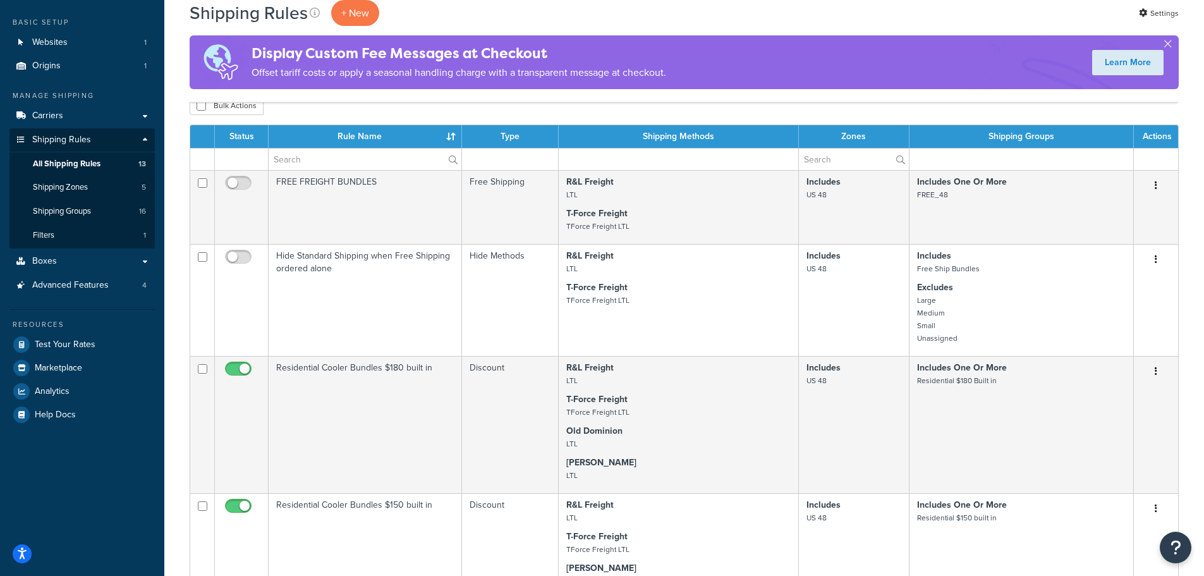
click at [980, 8] on div "Shipping Rules + New Settings" at bounding box center [684, 13] width 989 height 26
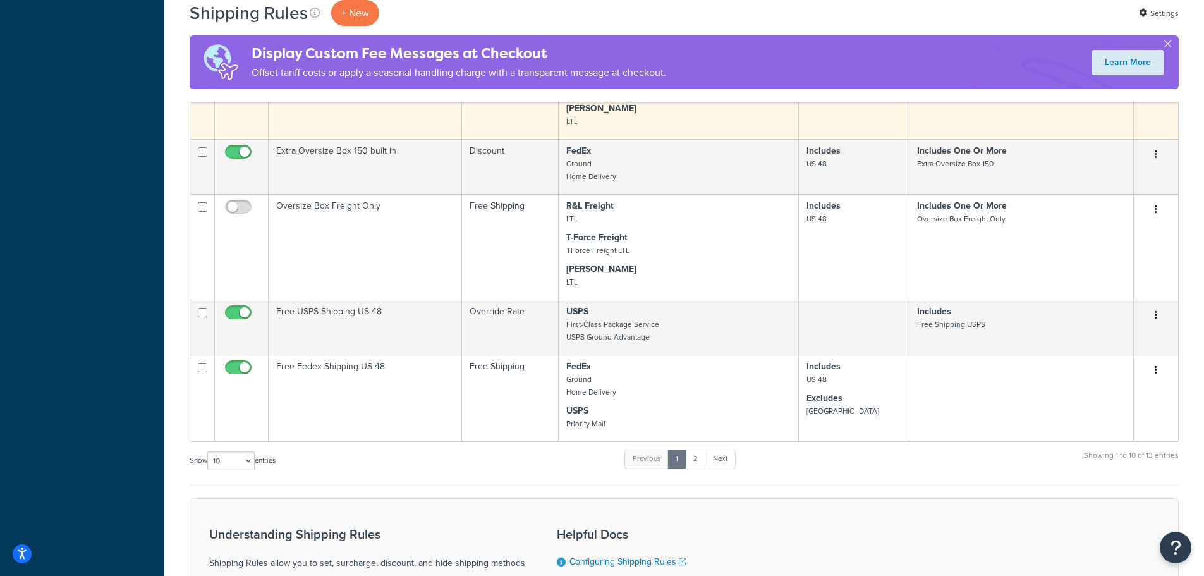
scroll to position [695, 0]
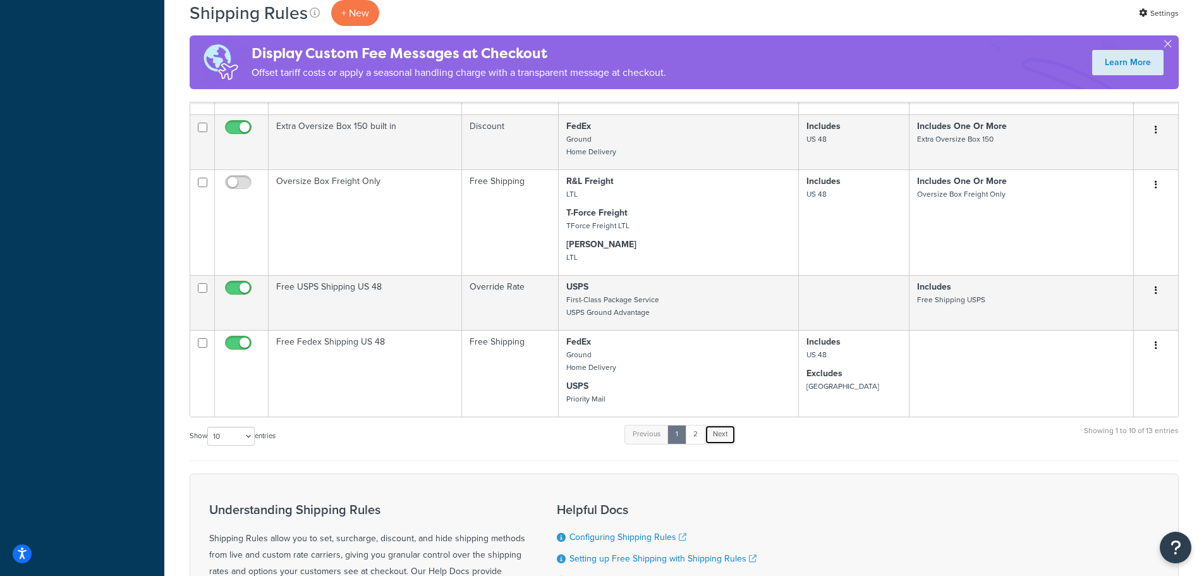
click at [730, 437] on link "Next" at bounding box center [720, 434] width 31 height 19
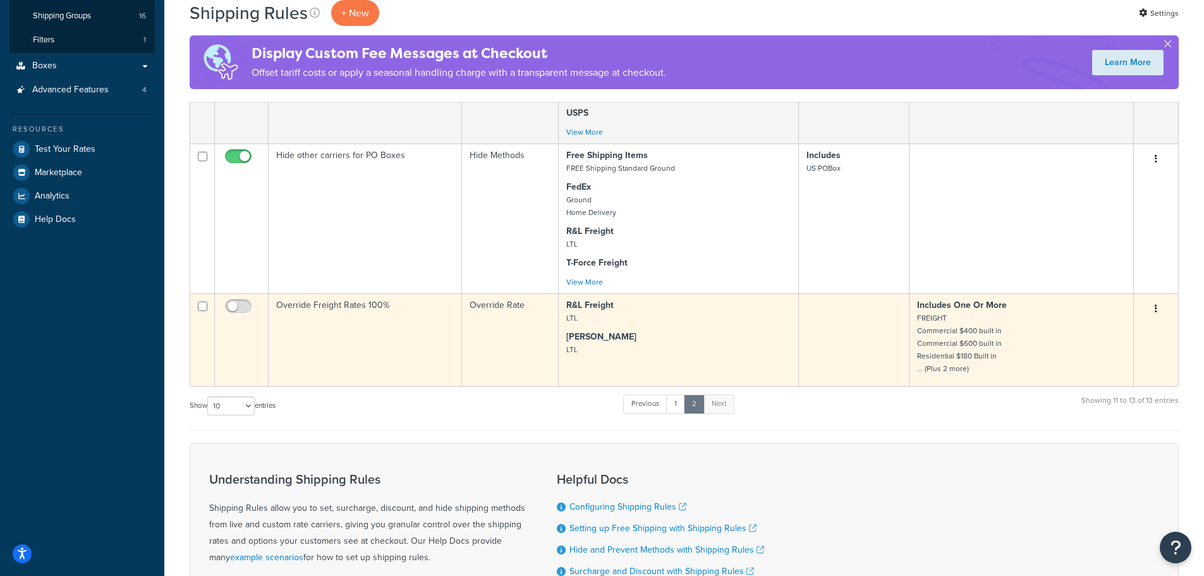
scroll to position [0, 0]
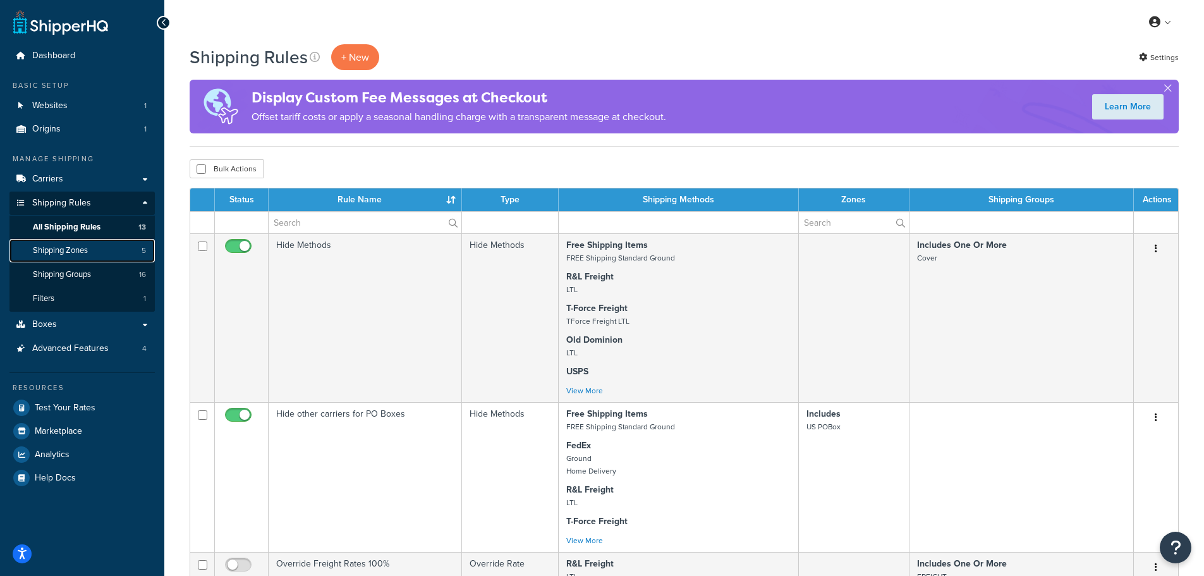
click at [82, 254] on span "Shipping Zones" at bounding box center [60, 250] width 55 height 11
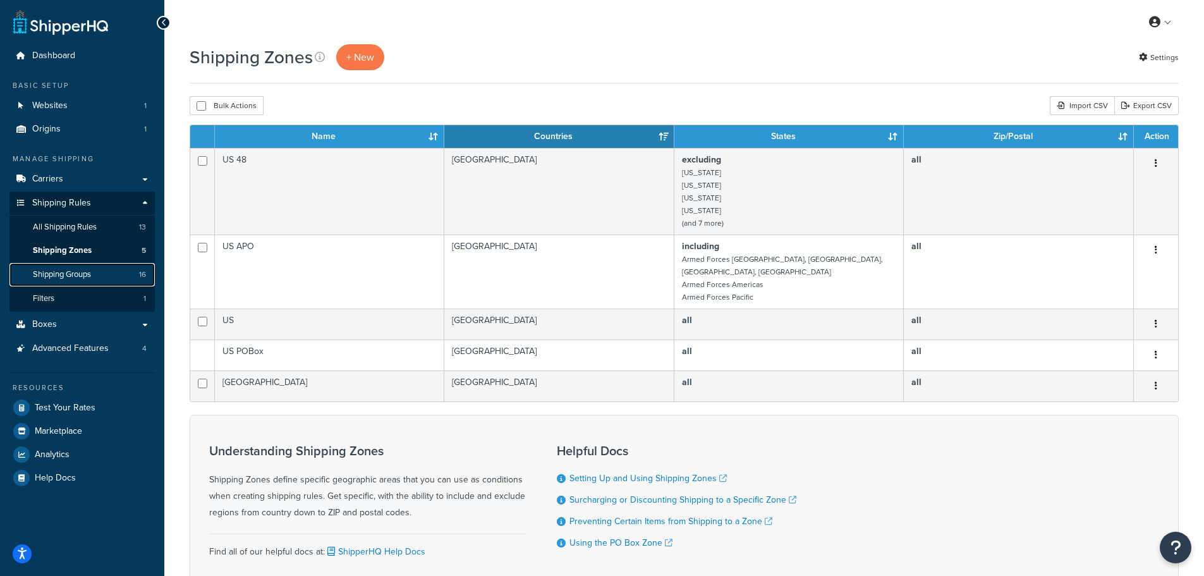
click at [50, 271] on span "Shipping Groups" at bounding box center [62, 274] width 58 height 11
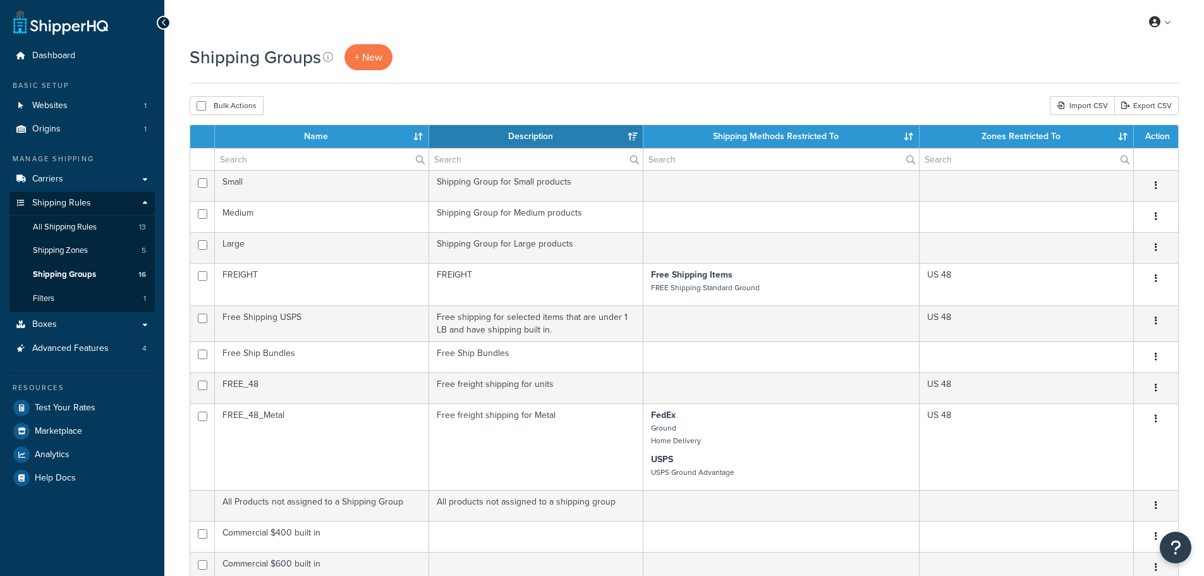
select select "15"
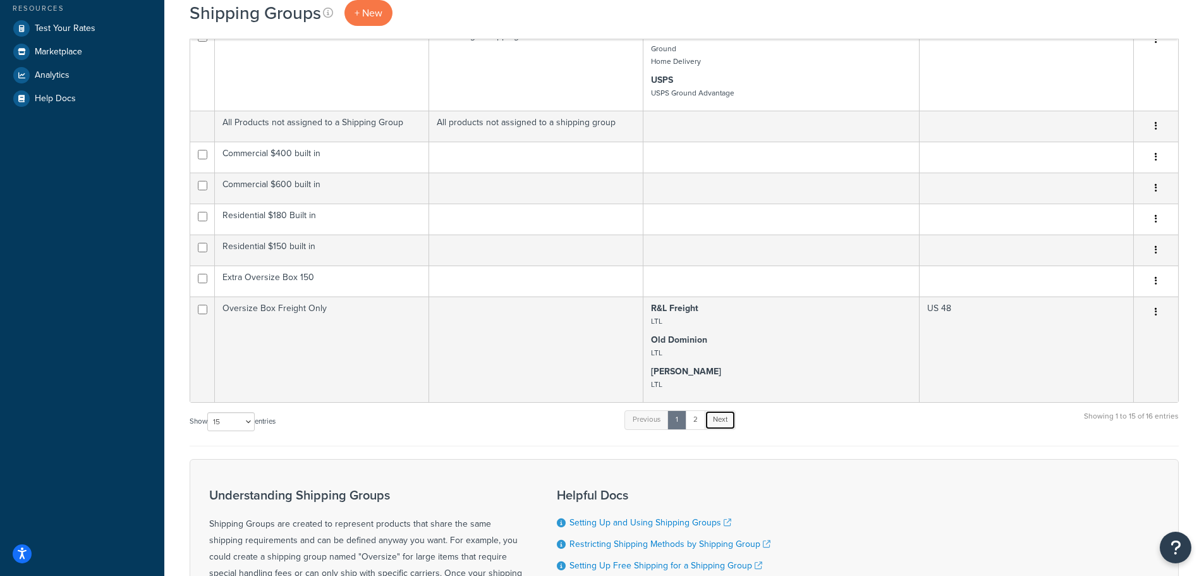
click at [722, 420] on link "Next" at bounding box center [720, 419] width 31 height 19
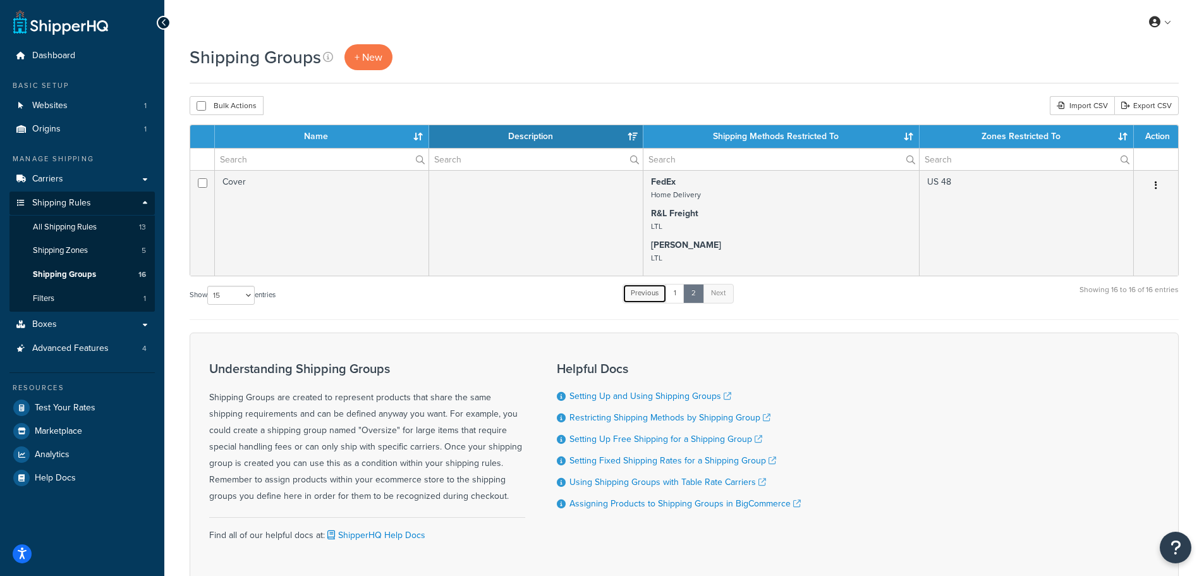
click at [660, 295] on link "Previous" at bounding box center [645, 293] width 44 height 19
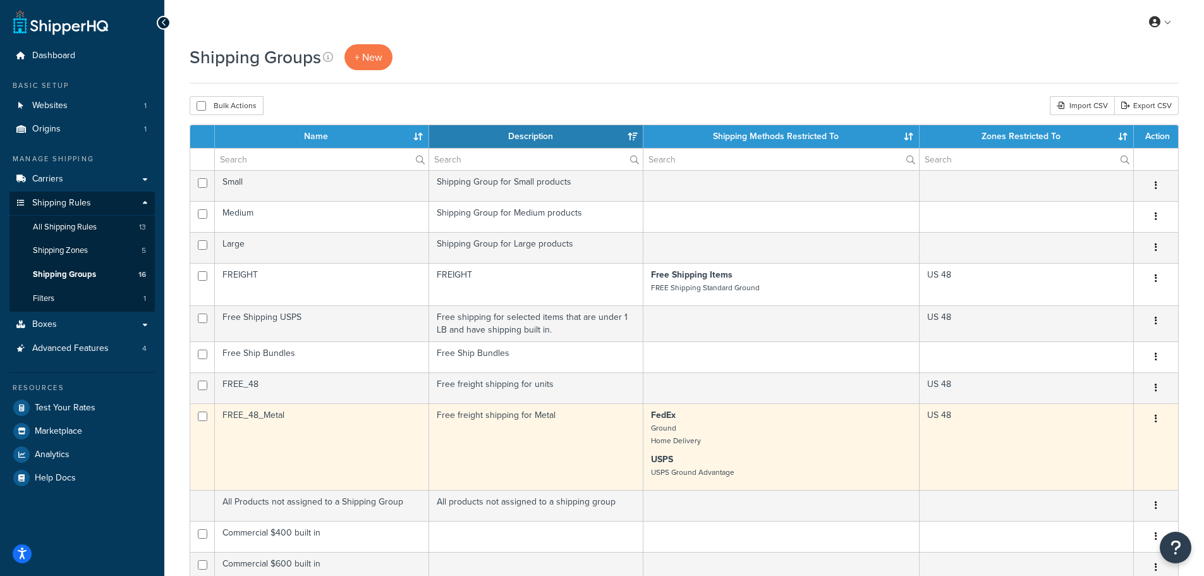
click at [893, 447] on p "FedEx Ground Home Delivery" at bounding box center [781, 428] width 260 height 38
click at [1152, 421] on button "button" at bounding box center [1156, 419] width 18 height 20
click at [1108, 445] on link "Edit" at bounding box center [1105, 445] width 100 height 26
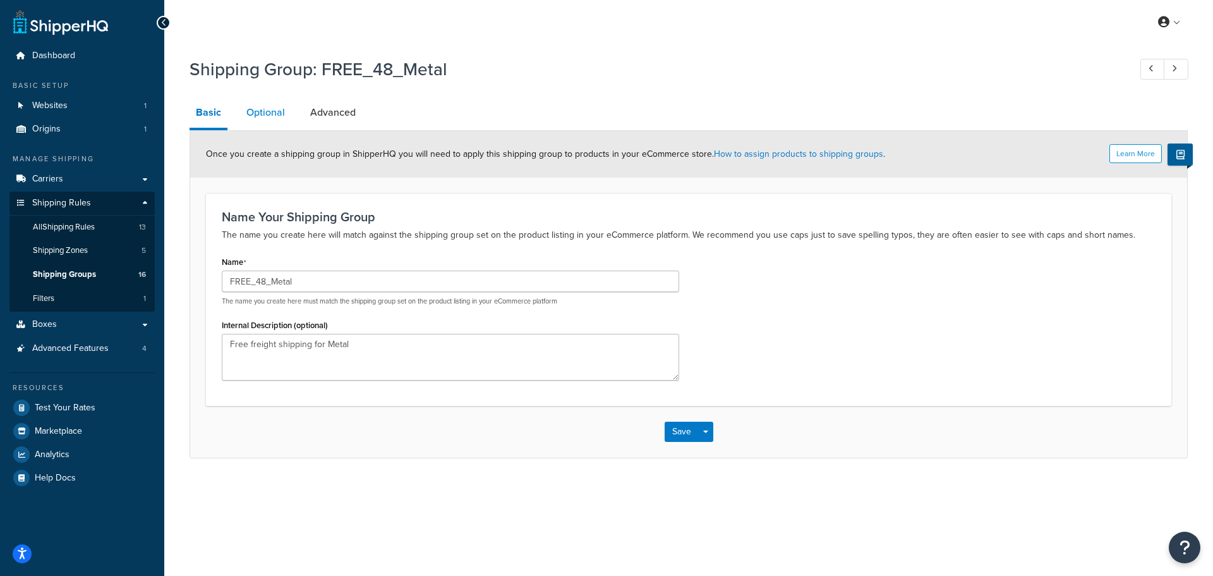
click at [267, 112] on link "Optional" at bounding box center [265, 112] width 51 height 30
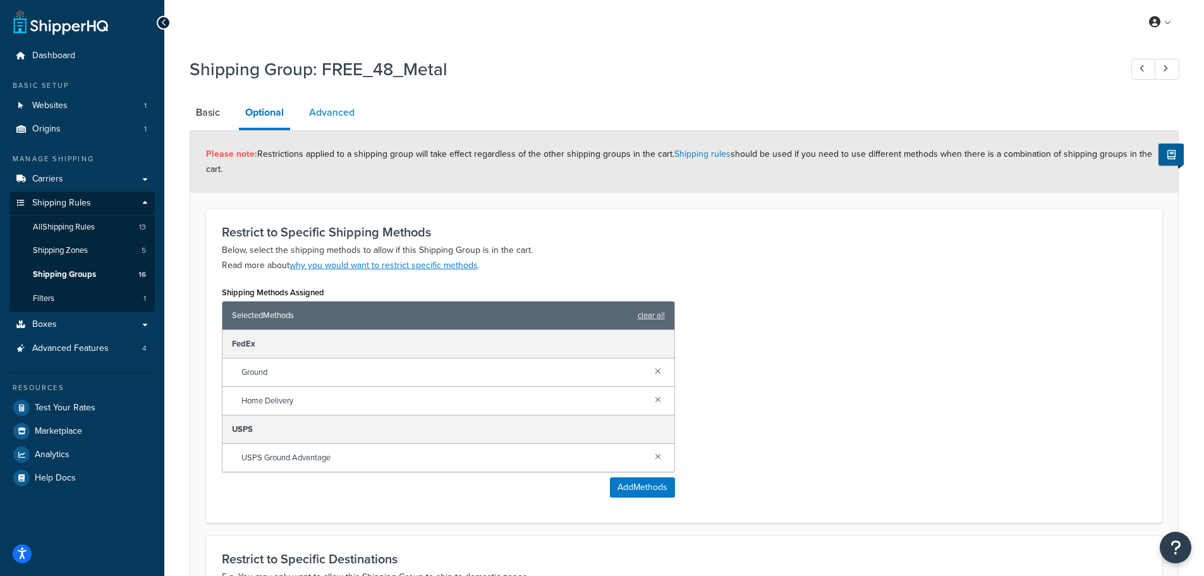
click at [336, 108] on link "Advanced" at bounding box center [332, 112] width 58 height 30
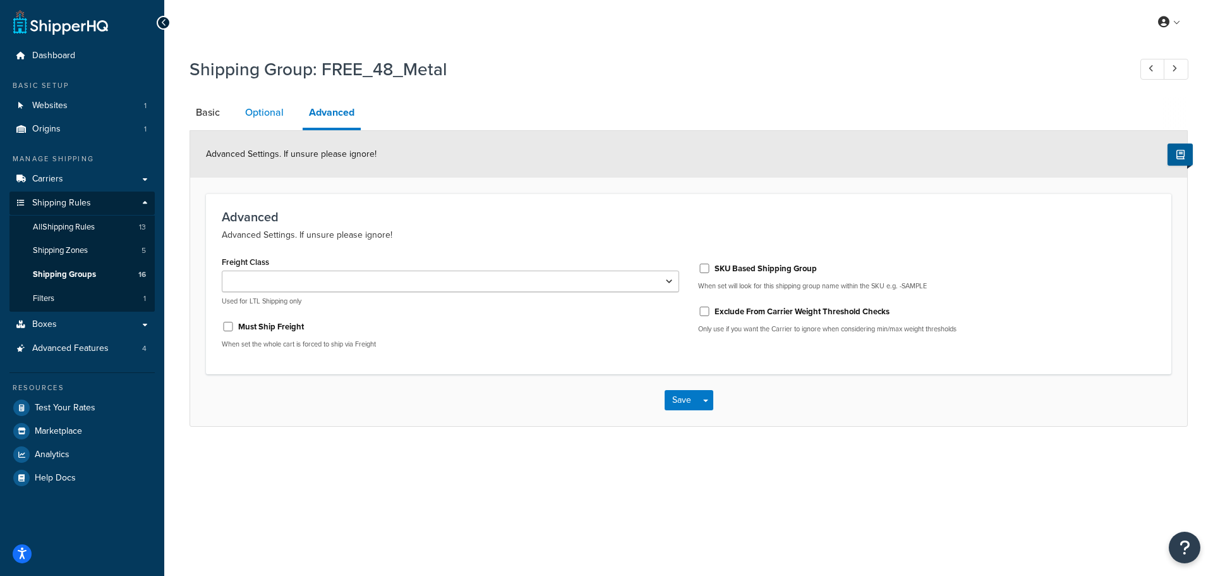
click at [261, 107] on link "Optional" at bounding box center [264, 112] width 51 height 30
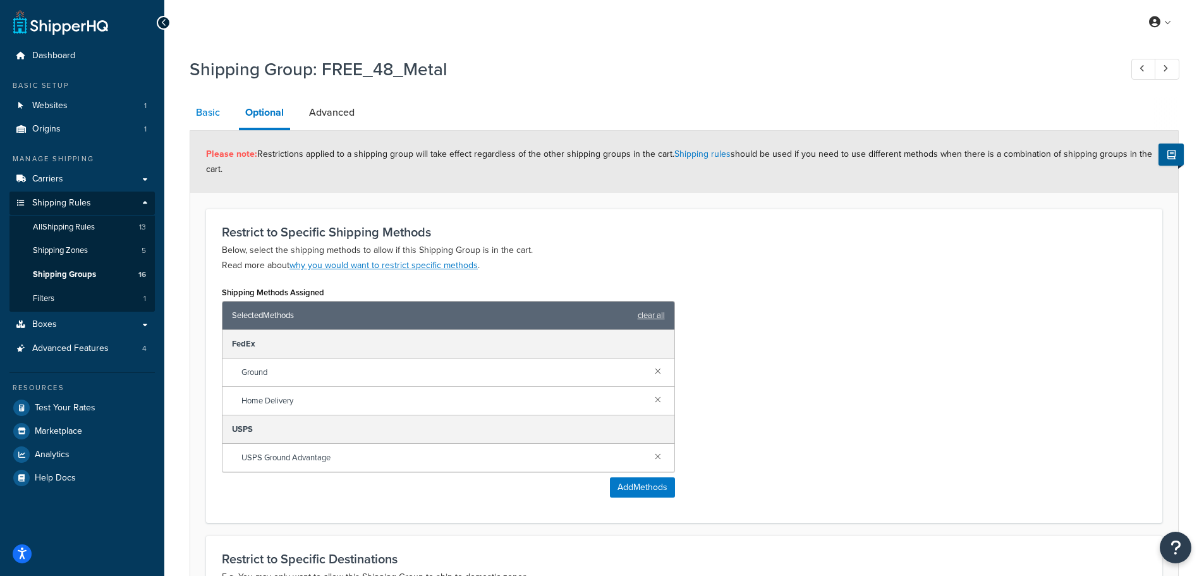
click at [202, 110] on link "Basic" at bounding box center [208, 112] width 37 height 30
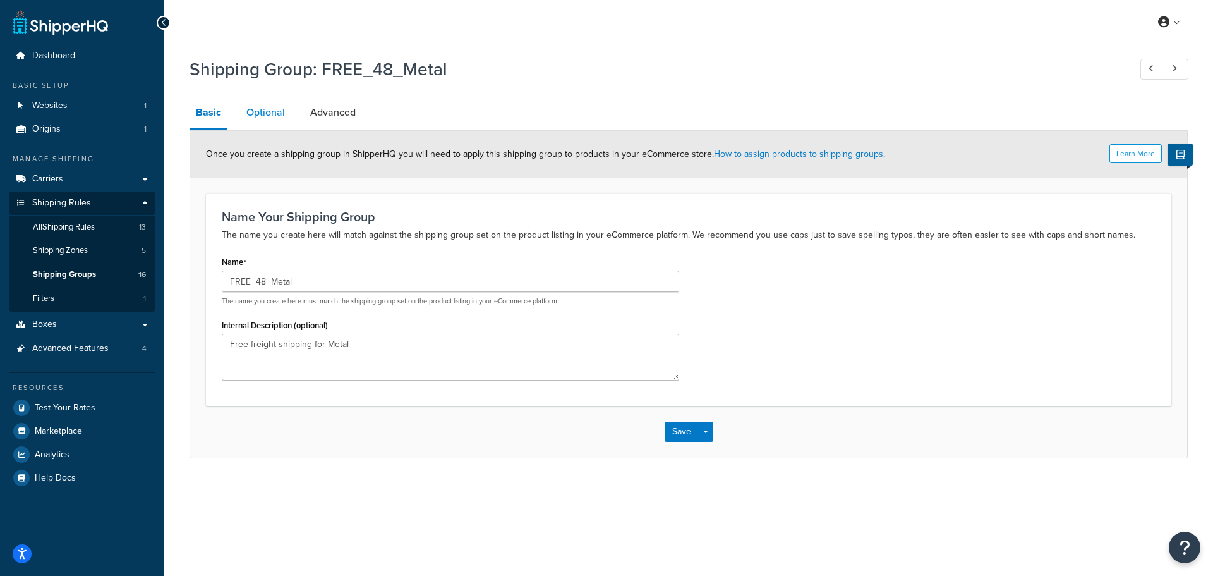
click at [258, 116] on link "Optional" at bounding box center [265, 112] width 51 height 30
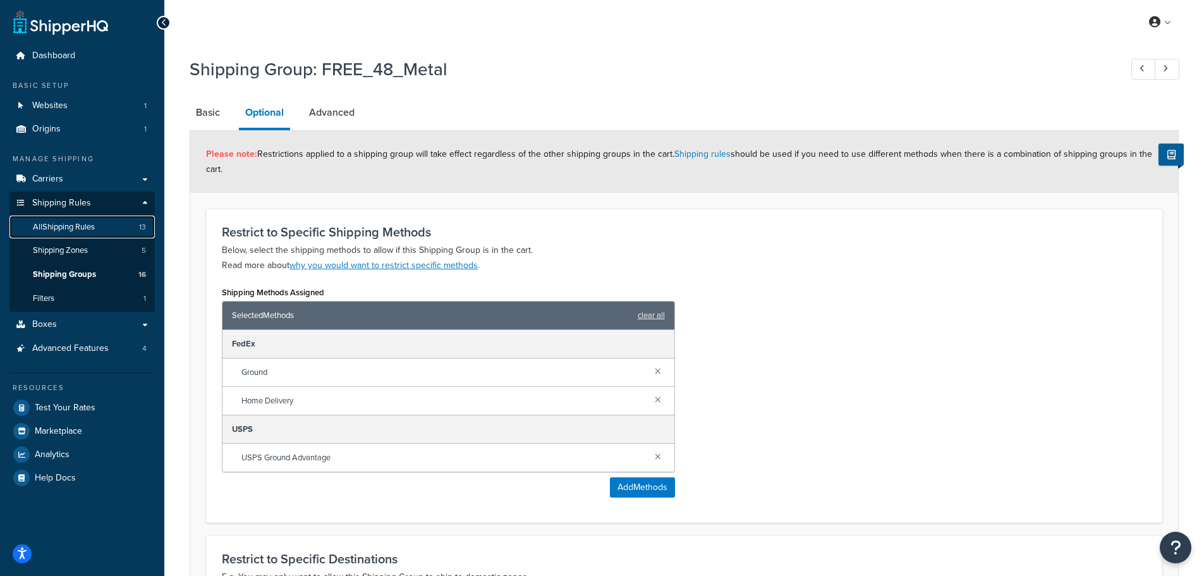
click at [89, 222] on span "All Shipping Rules" at bounding box center [64, 227] width 62 height 11
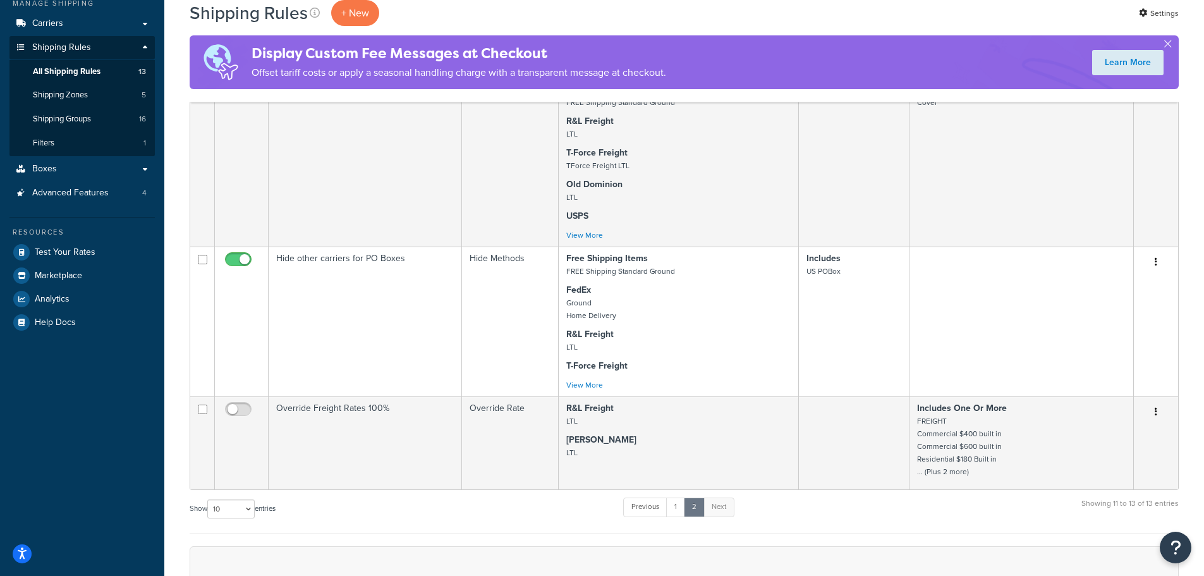
scroll to position [126, 0]
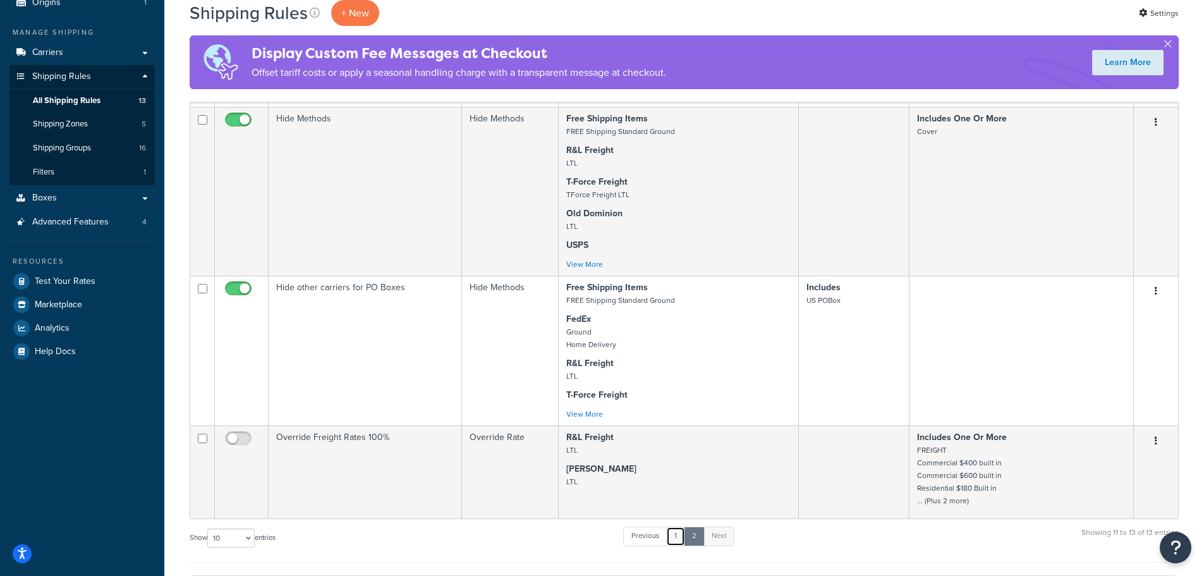
click at [685, 543] on link "1" at bounding box center [675, 535] width 19 height 19
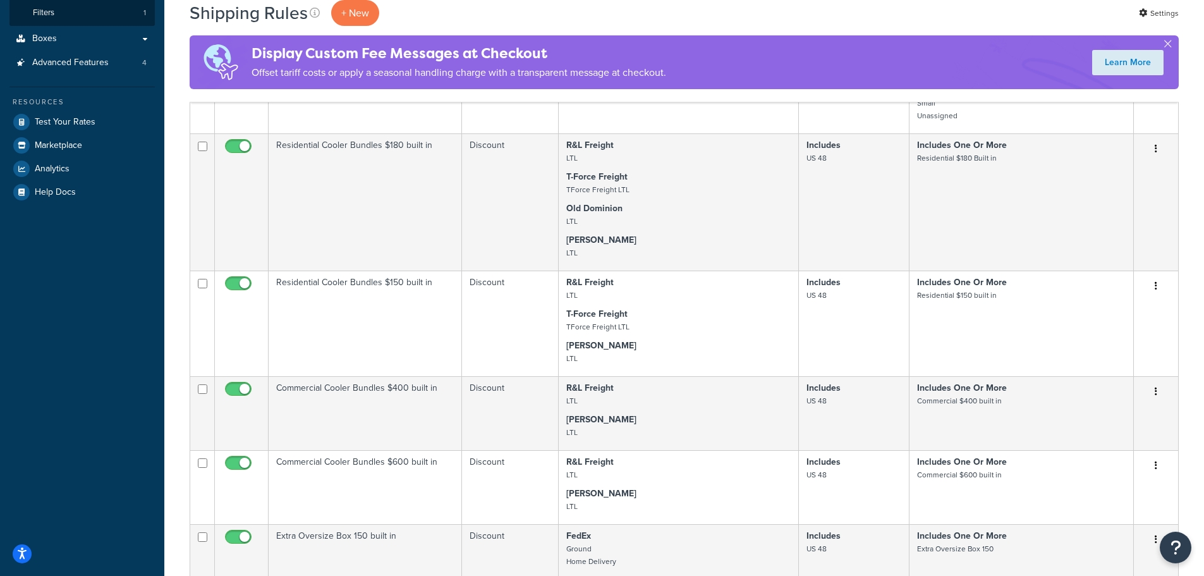
scroll to position [63, 0]
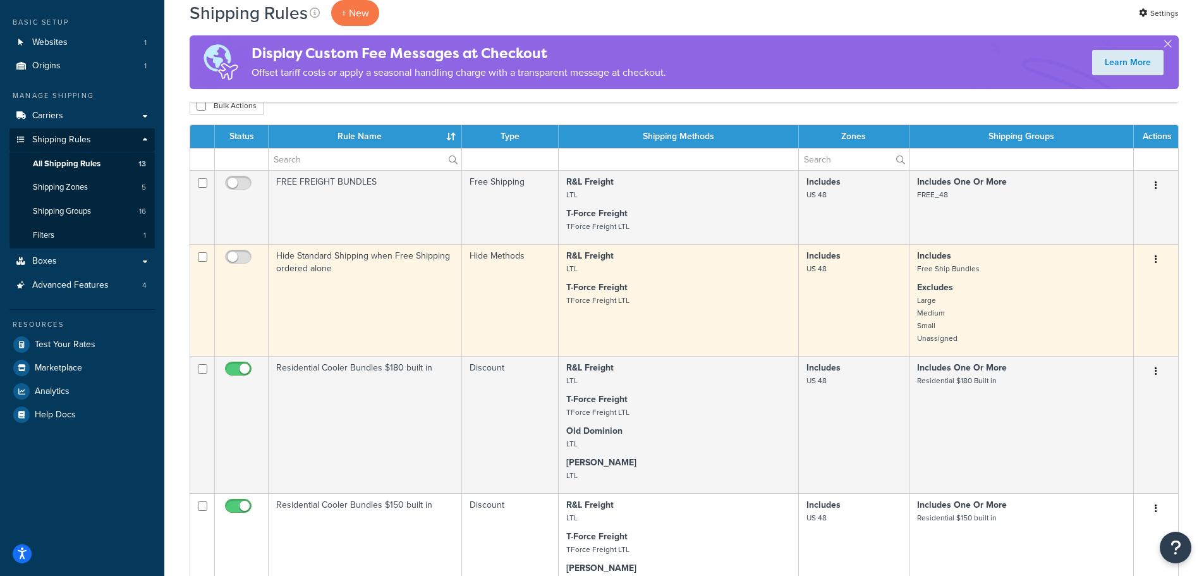
click at [721, 290] on p "T-Force Freight TForce Freight LTL" at bounding box center [678, 293] width 225 height 25
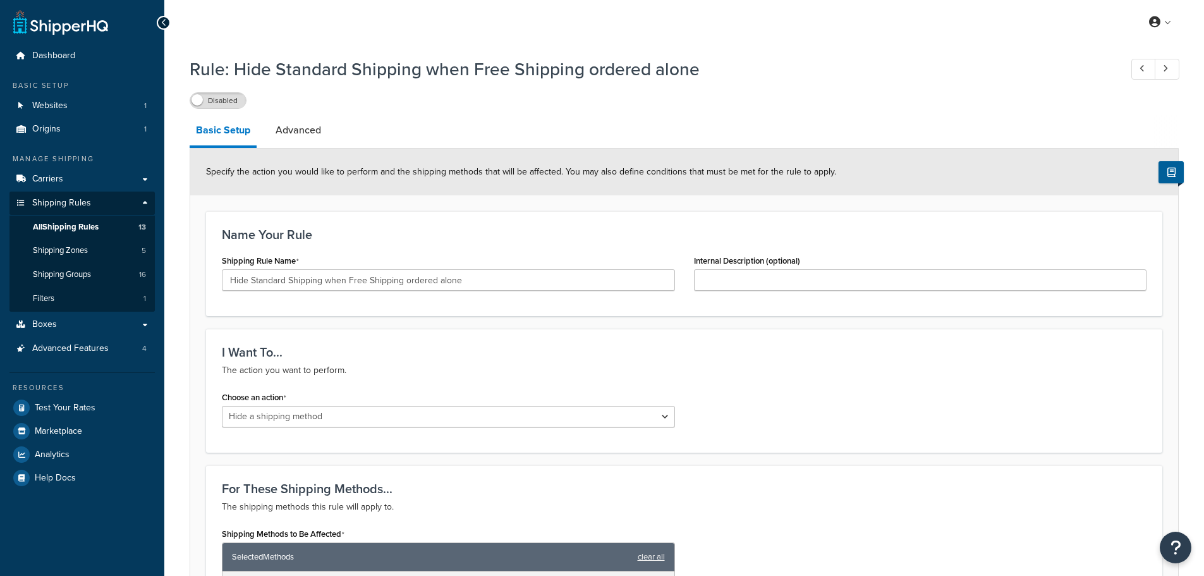
select select "HIDE"
click at [319, 126] on link "Advanced" at bounding box center [298, 130] width 58 height 30
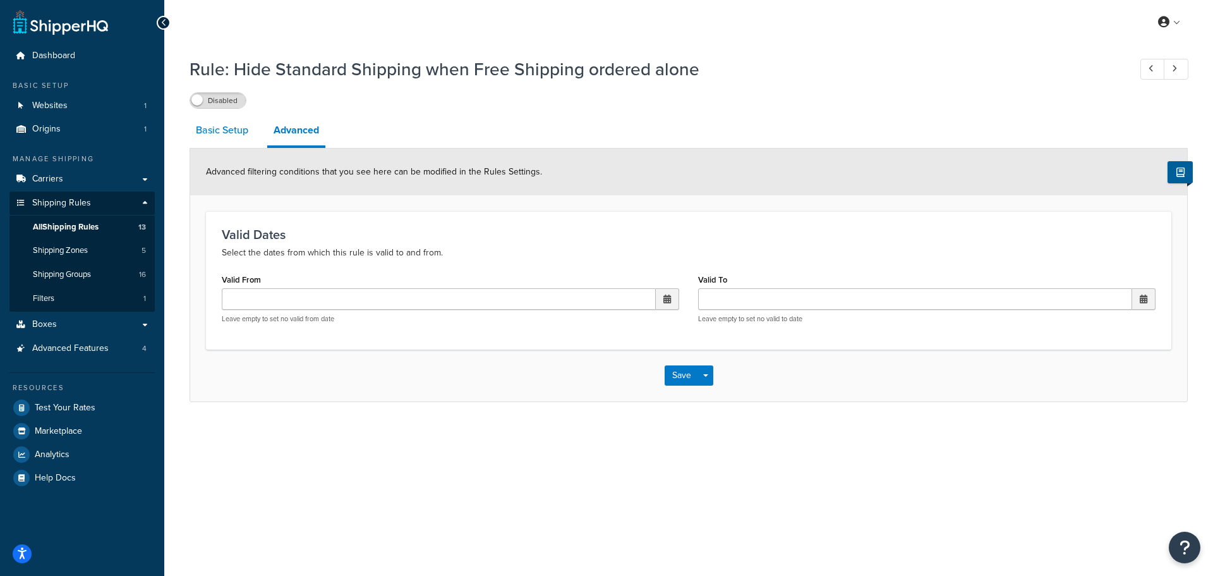
click at [234, 132] on link "Basic Setup" at bounding box center [222, 130] width 65 height 30
select select "HIDE"
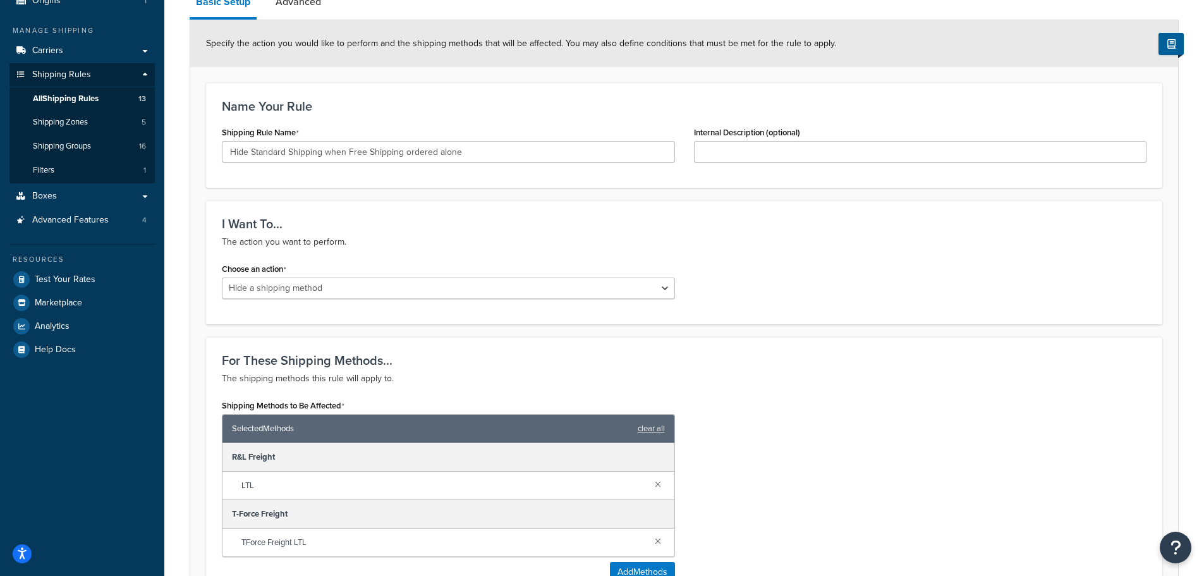
scroll to position [126, 0]
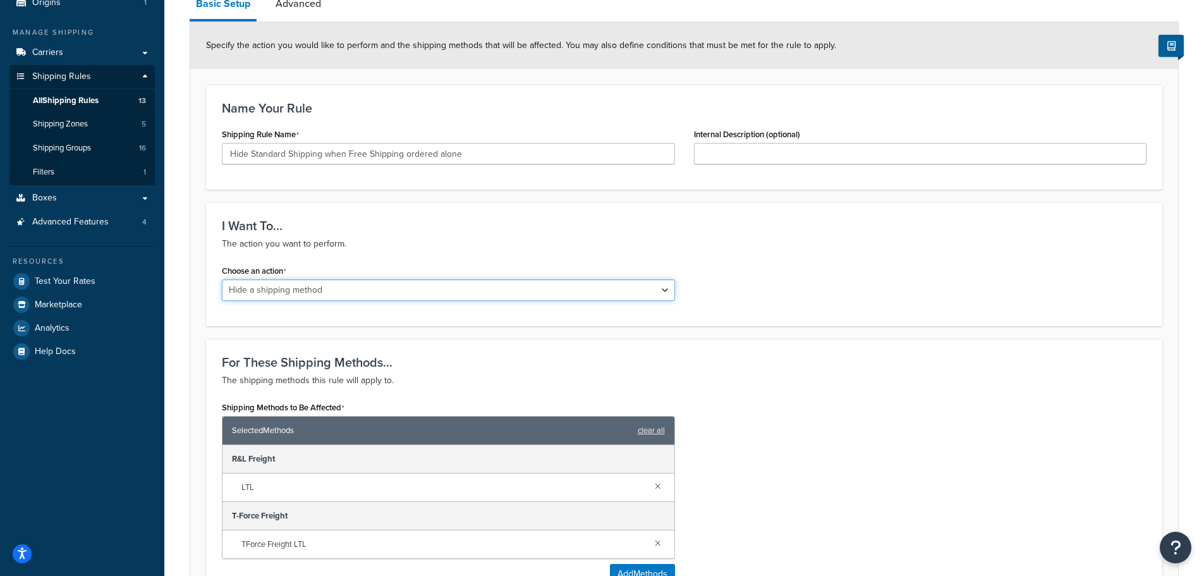
click at [664, 284] on select "Choose an action Override Rates Surcharge or discount rates Hide a shipping met…" at bounding box center [448, 289] width 453 height 21
click at [915, 253] on div "I Want To... The action you want to perform. Choose an action Choose an action …" at bounding box center [684, 264] width 956 height 124
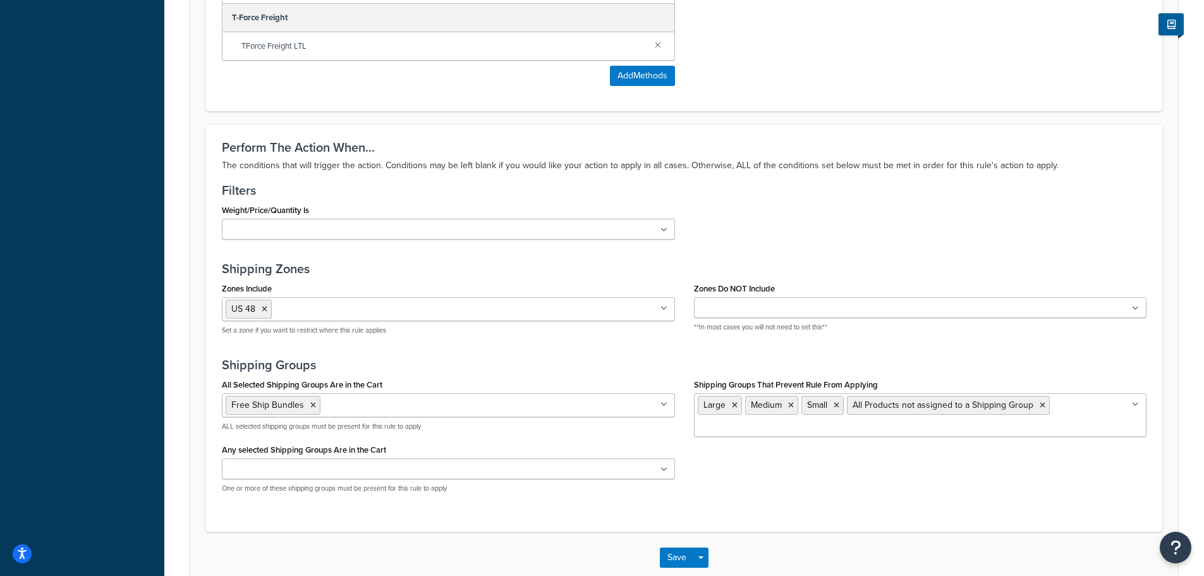
scroll to position [632, 0]
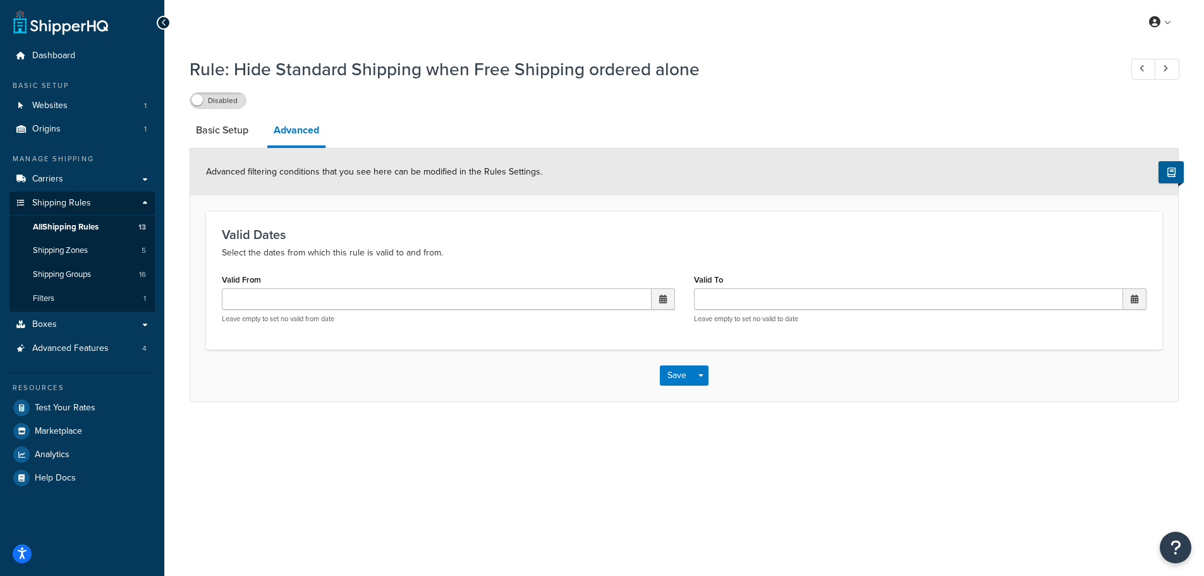
select select "HIDE"
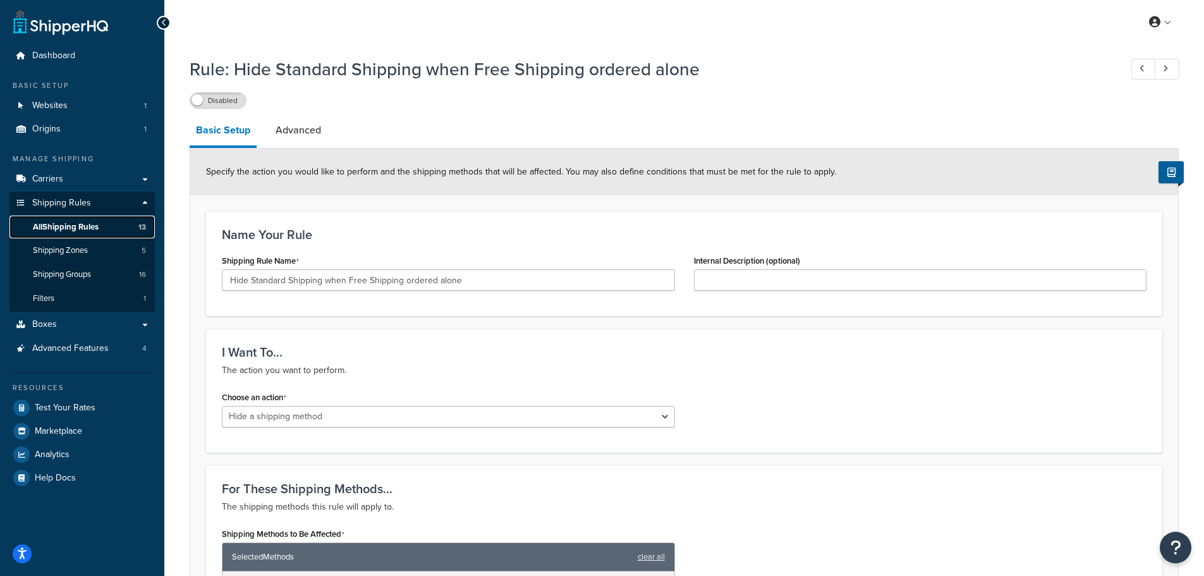
click at [44, 228] on span "All Shipping Rules" at bounding box center [66, 227] width 66 height 11
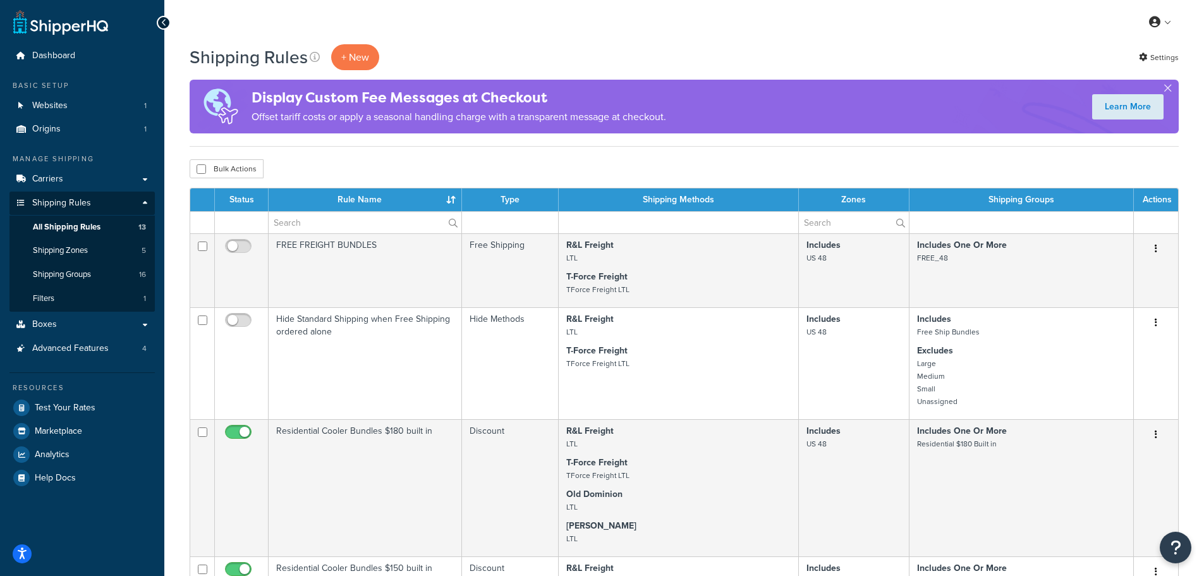
click at [806, 38] on div "My Profile Billing Global Settings Contact Us Logout" at bounding box center [684, 22] width 1040 height 44
click at [80, 277] on span "Shipping Groups" at bounding box center [62, 274] width 58 height 11
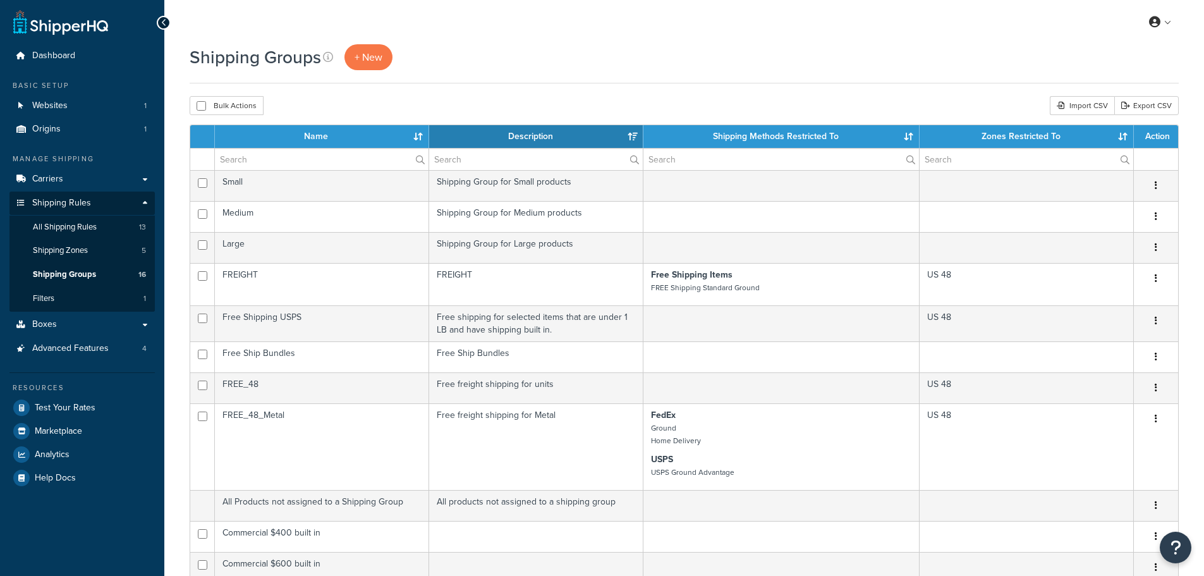
select select "15"
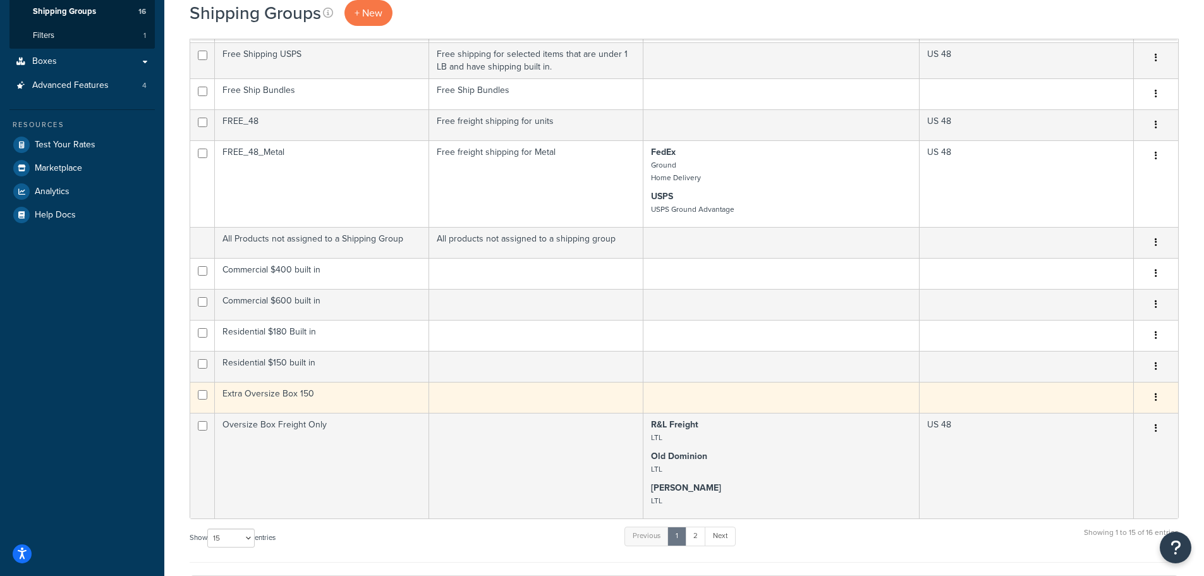
scroll to position [190, 0]
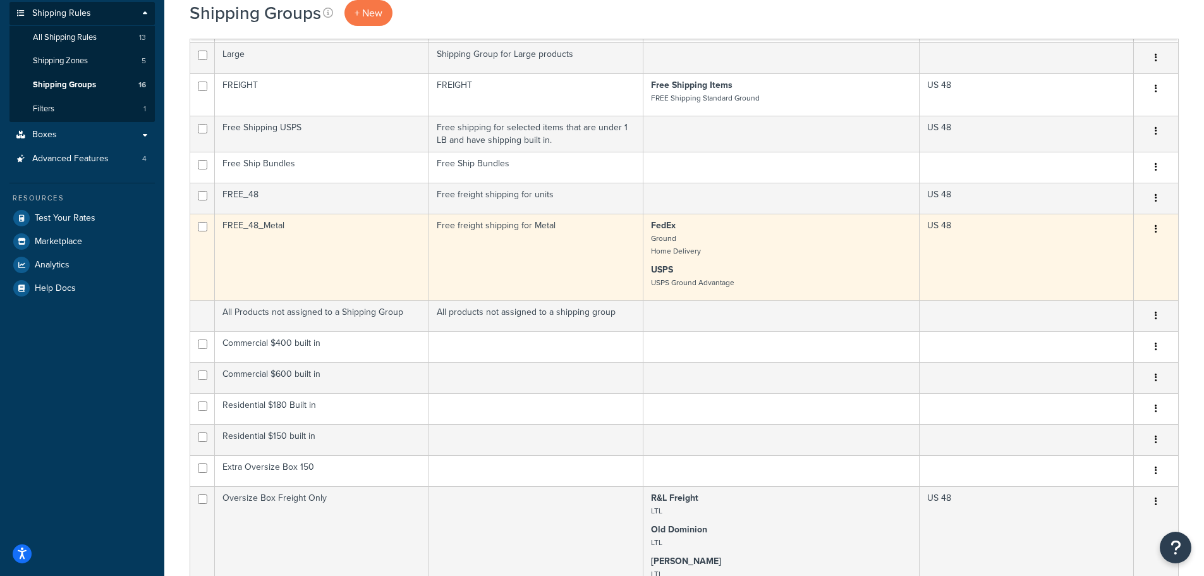
click at [857, 262] on td "FedEx Ground Home Delivery USPS USPS Ground Advantage" at bounding box center [781, 257] width 276 height 87
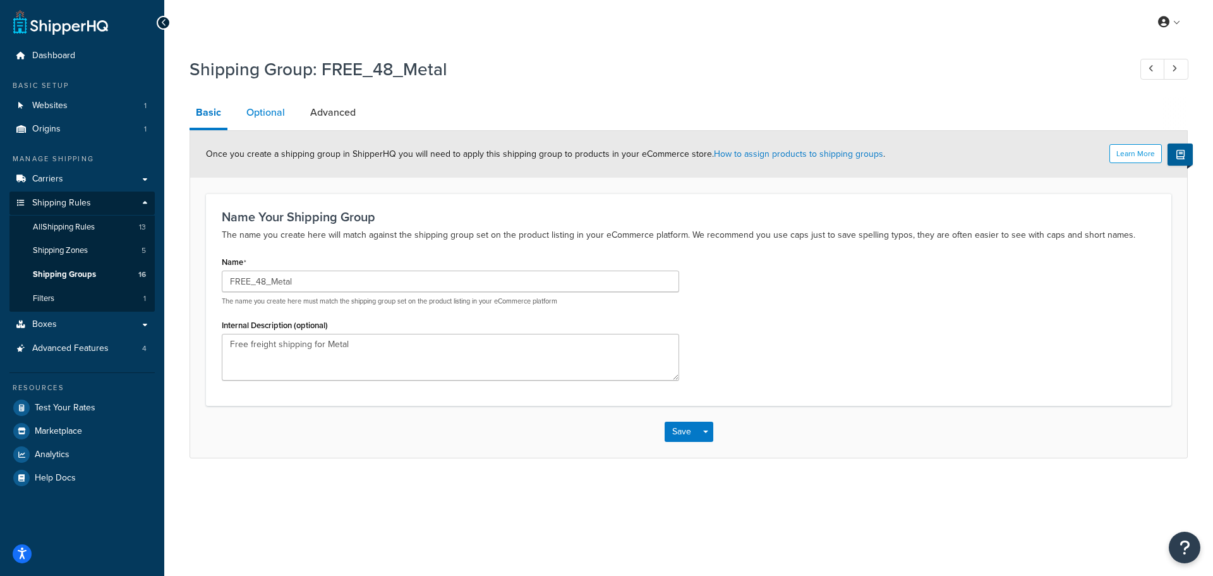
click at [257, 113] on link "Optional" at bounding box center [265, 112] width 51 height 30
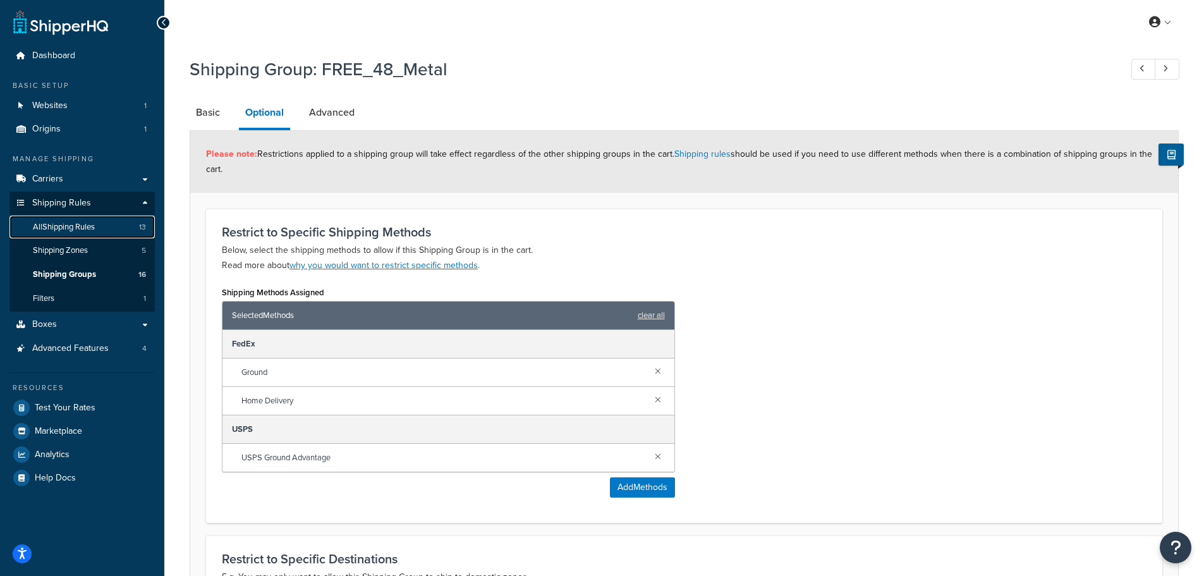
click at [70, 225] on span "All Shipping Rules" at bounding box center [64, 227] width 62 height 11
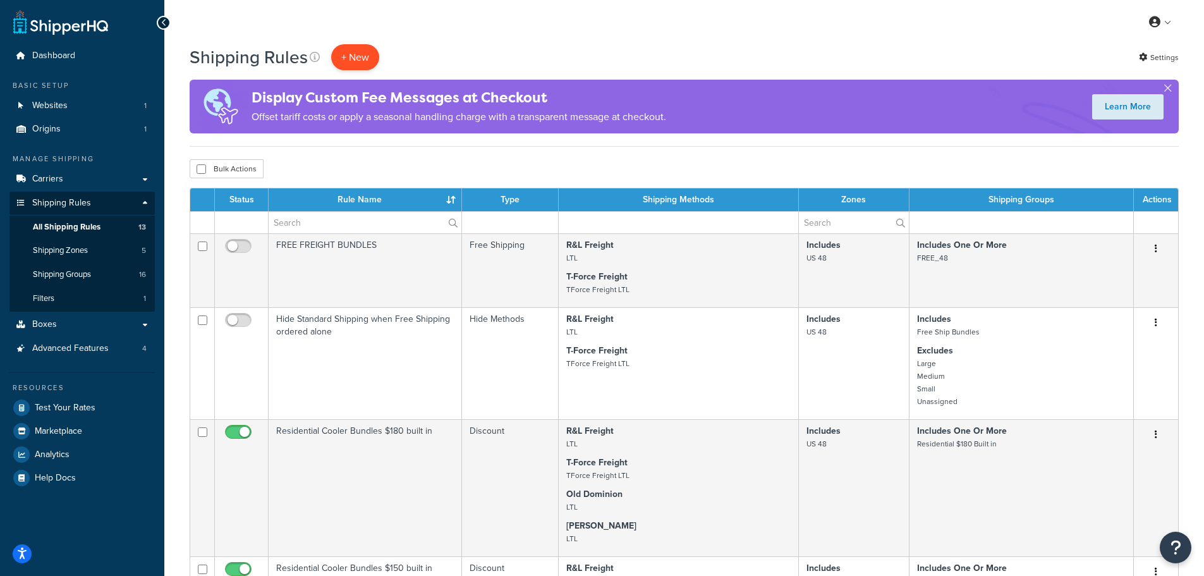
click at [346, 66] on p "+ New" at bounding box center [355, 57] width 48 height 26
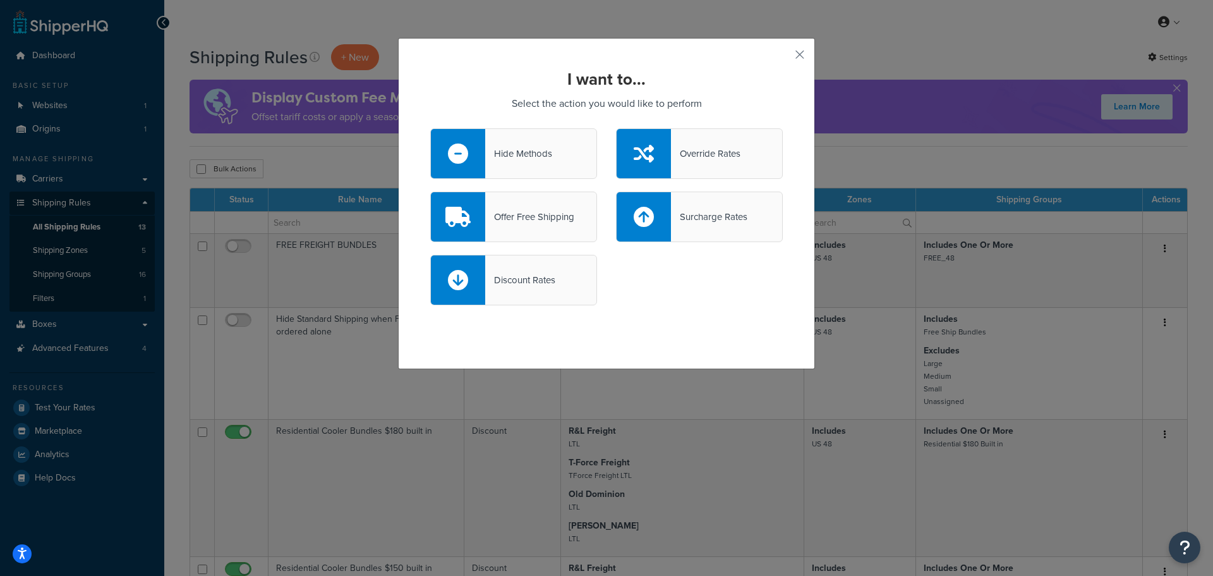
click at [532, 233] on div "Offer Free Shipping" at bounding box center [513, 216] width 167 height 51
click at [0, 0] on input "Offer Free Shipping" at bounding box center [0, 0] width 0 height 0
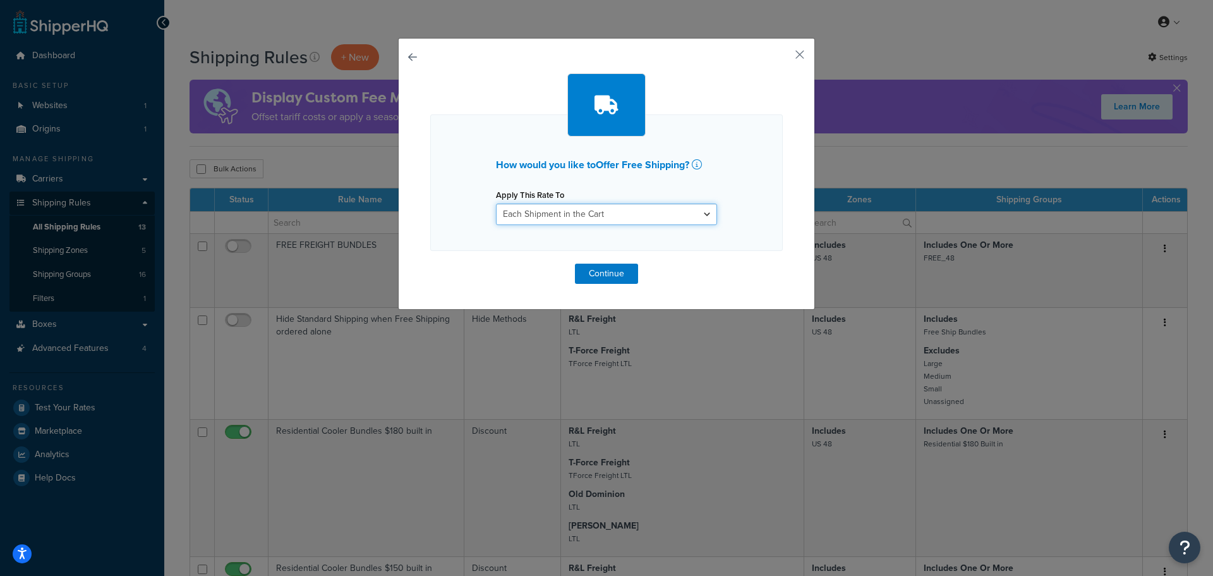
click at [593, 216] on select "Each Shipment in the Cart Each Shipping Group in the Cart Each Item within a Sh…" at bounding box center [606, 214] width 221 height 21
select select "ITEM"
click at [496, 204] on select "Each Shipment in the Cart Each Shipping Group in the Cart Each Item within a Sh…" at bounding box center [606, 214] width 221 height 21
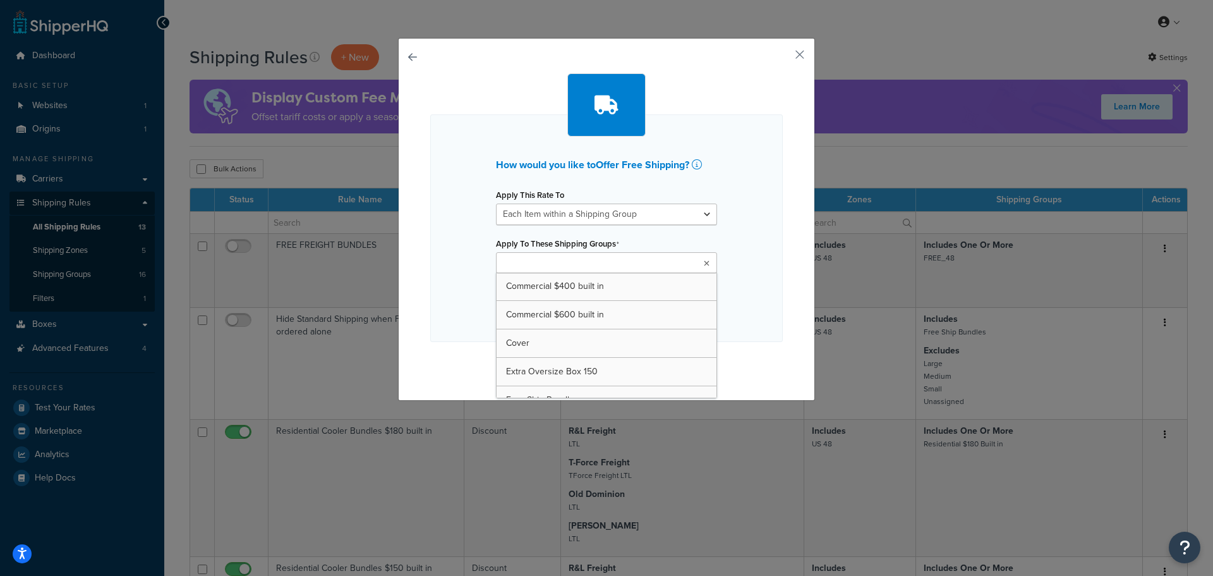
click at [686, 262] on ul at bounding box center [606, 262] width 221 height 21
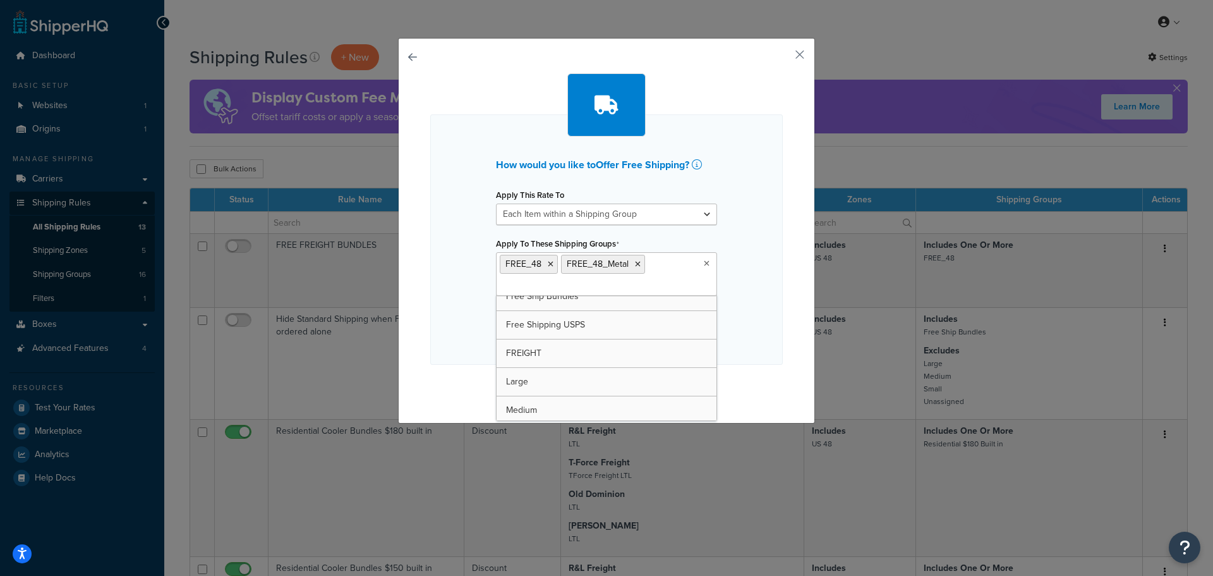
click at [746, 299] on div "How would you like to Offer Free Shipping ? Apply This Rate To Each Shipment in…" at bounding box center [606, 239] width 353 height 250
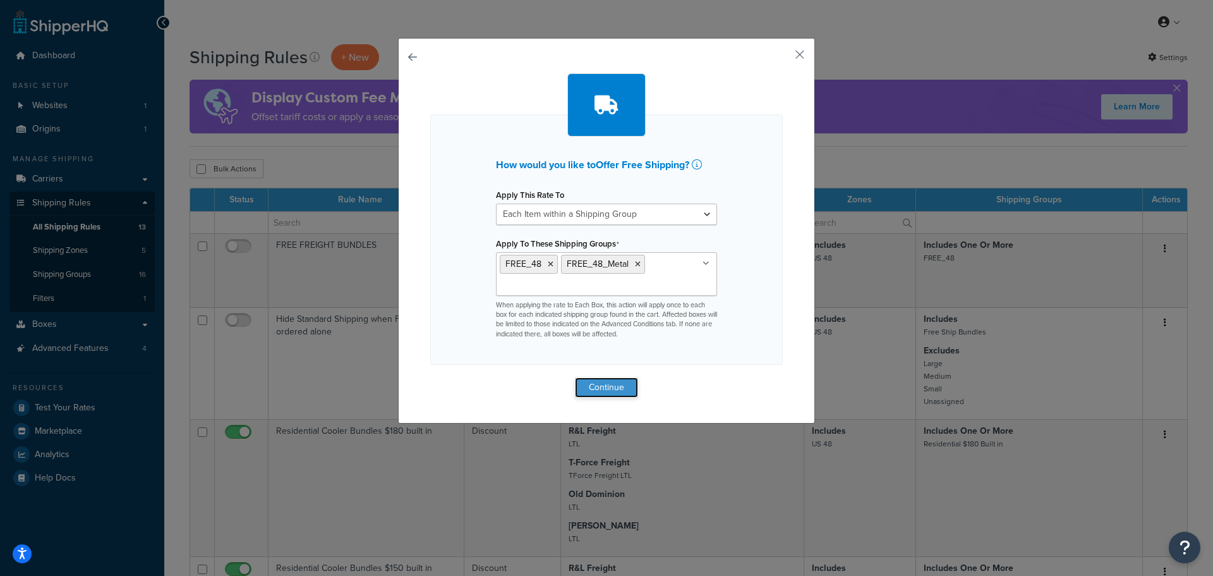
click at [595, 386] on button "Continue" at bounding box center [606, 387] width 63 height 20
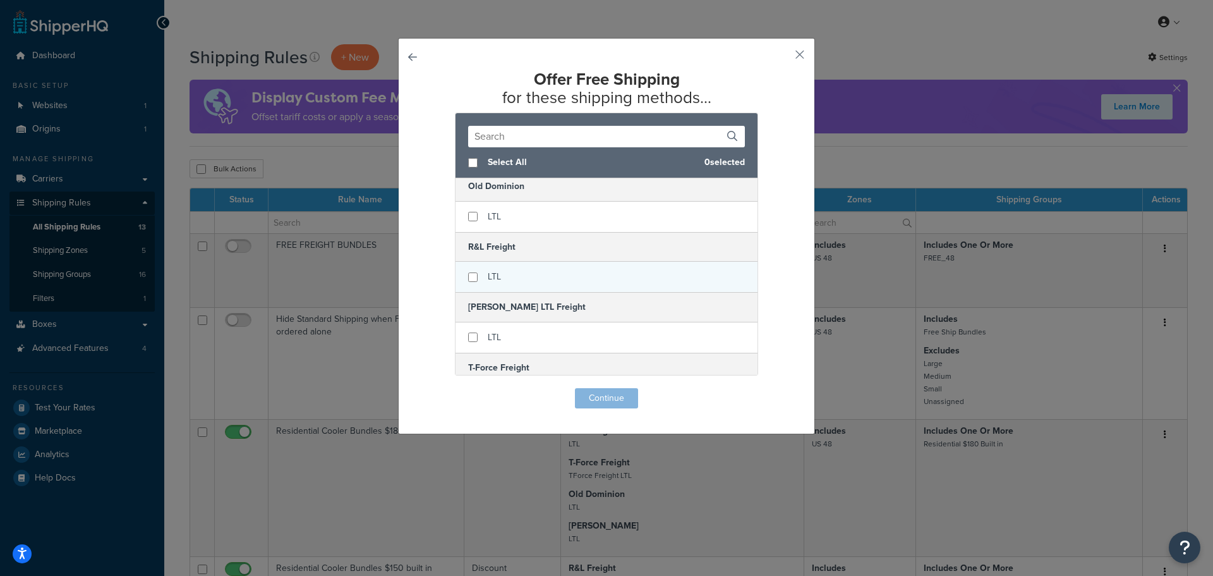
scroll to position [0, 0]
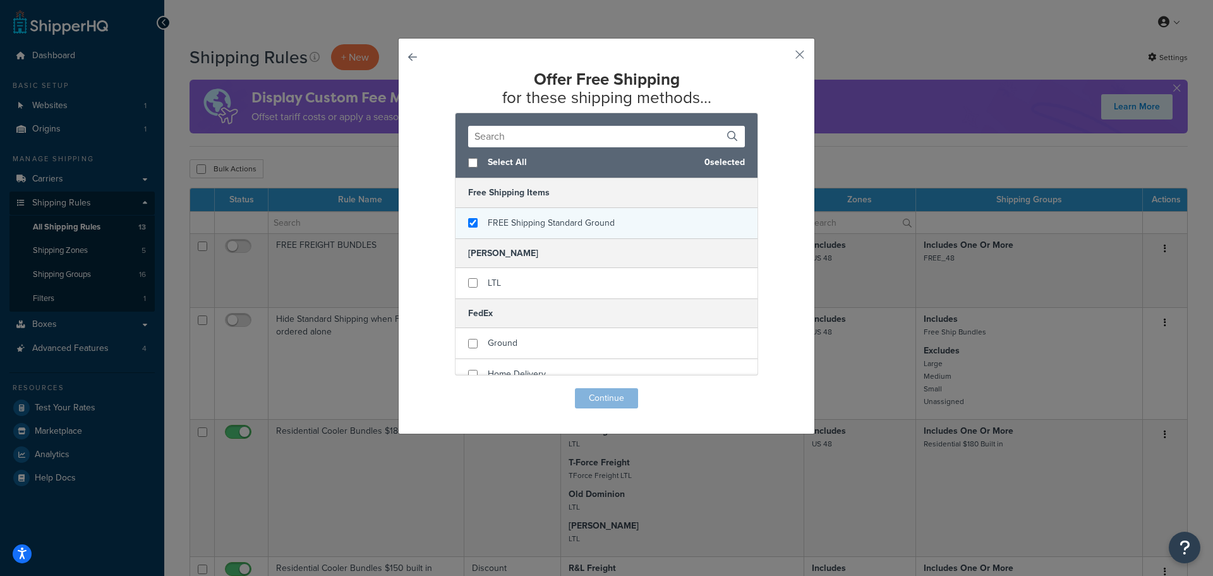
checkbox input "true"
click at [488, 227] on span "FREE Shipping Standard Ground" at bounding box center [551, 222] width 127 height 13
click at [610, 395] on button "Continue" at bounding box center [606, 398] width 63 height 20
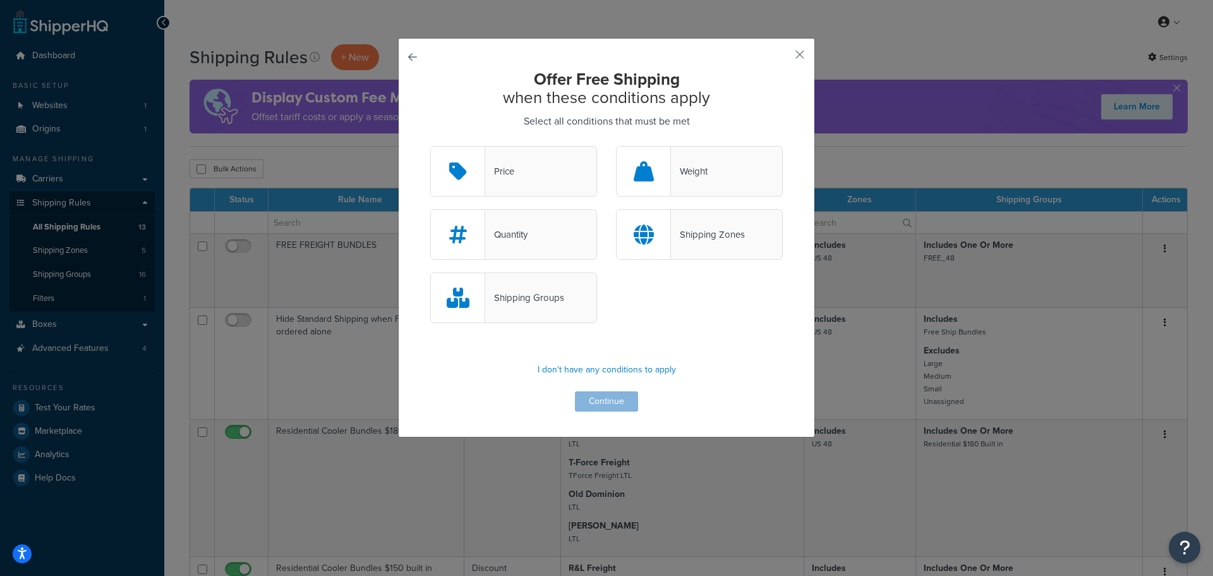
click at [517, 284] on div "Shipping Groups" at bounding box center [513, 297] width 167 height 51
click at [0, 0] on input "Shipping Groups" at bounding box center [0, 0] width 0 height 0
click at [602, 399] on button "Continue" at bounding box center [606, 401] width 63 height 20
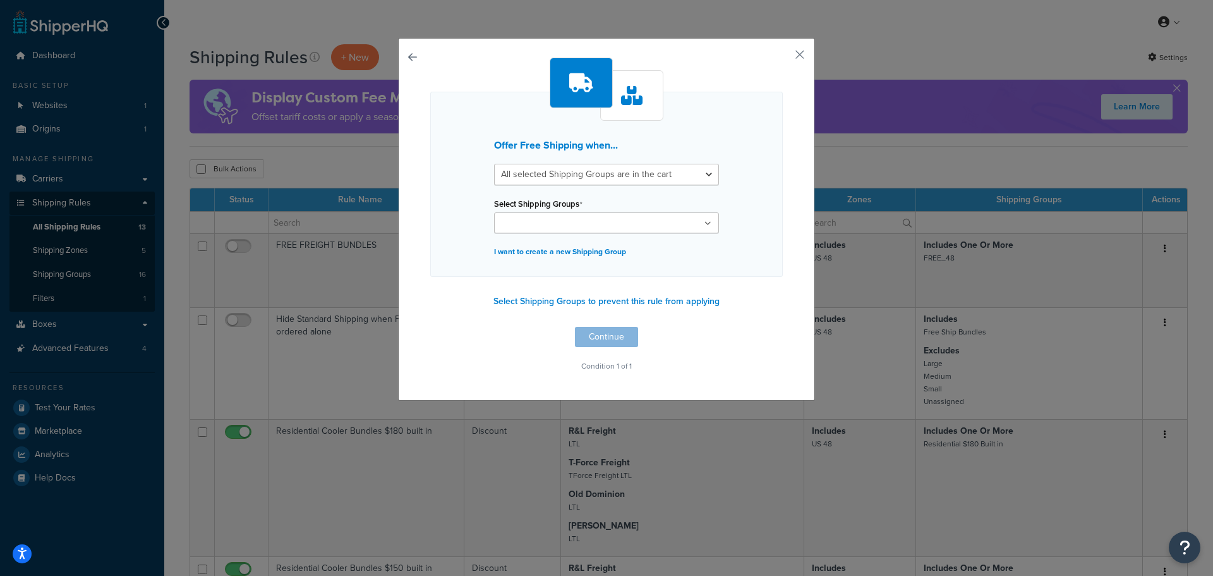
click at [684, 224] on ul at bounding box center [606, 222] width 225 height 21
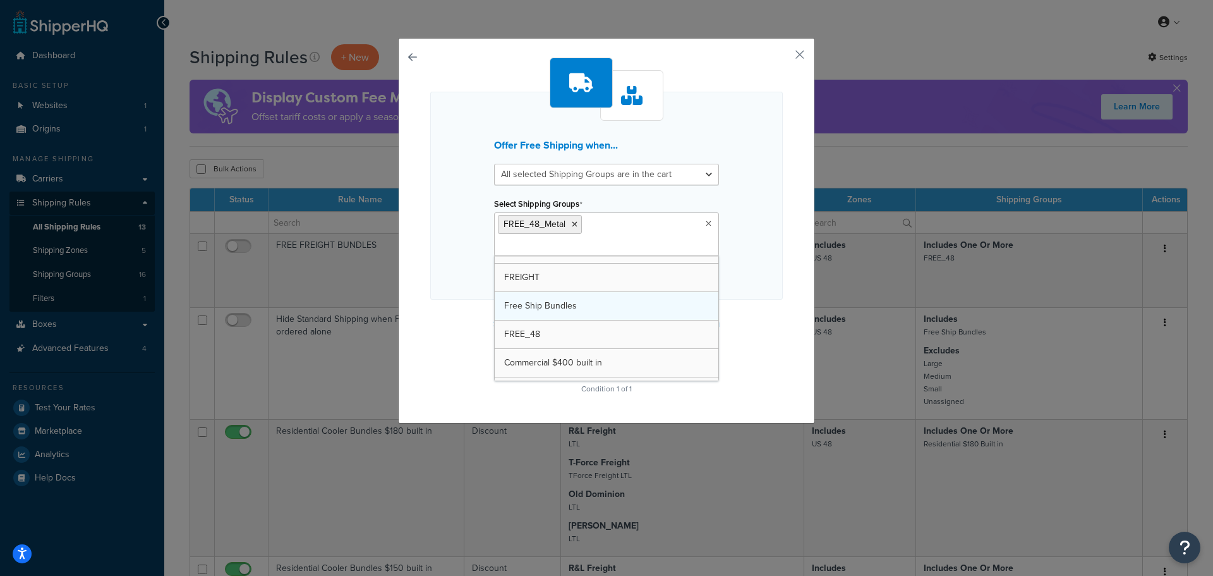
scroll to position [48, 0]
click at [757, 274] on div "Offer Free Shipping when... All selected Shipping Groups are in the cart Any se…" at bounding box center [606, 196] width 353 height 208
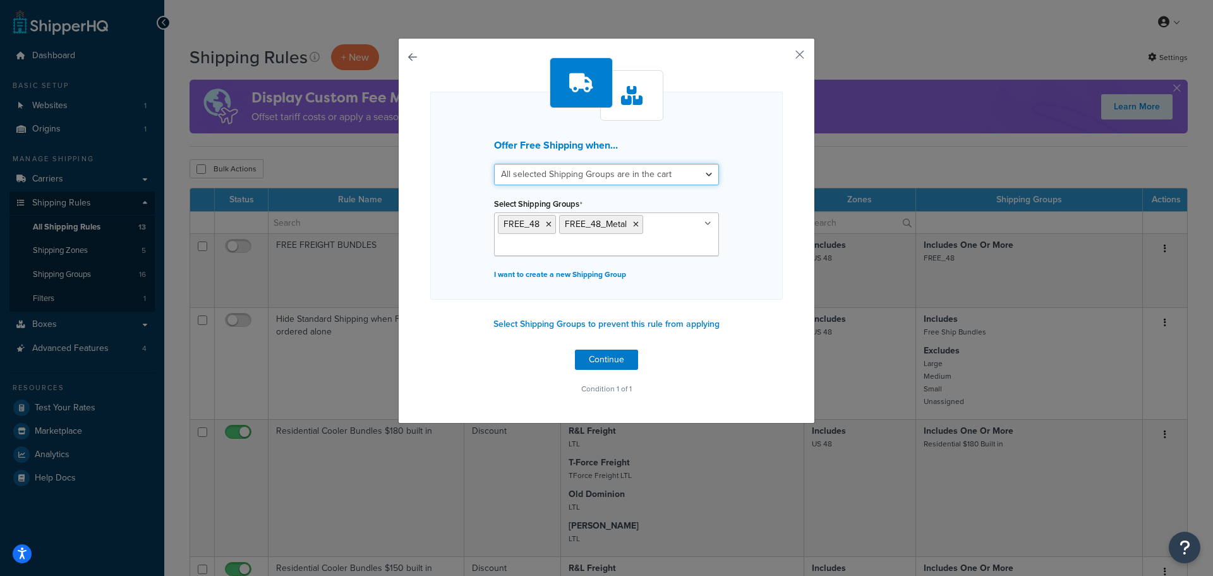
click at [699, 174] on select "All selected Shipping Groups are in the cart Any selected Shipping Groups are i…" at bounding box center [606, 174] width 225 height 21
select select "any"
click at [494, 164] on select "All selected Shipping Groups are in the cart Any selected Shipping Groups are i…" at bounding box center [606, 174] width 225 height 21
click at [617, 364] on button "Continue" at bounding box center [606, 360] width 63 height 20
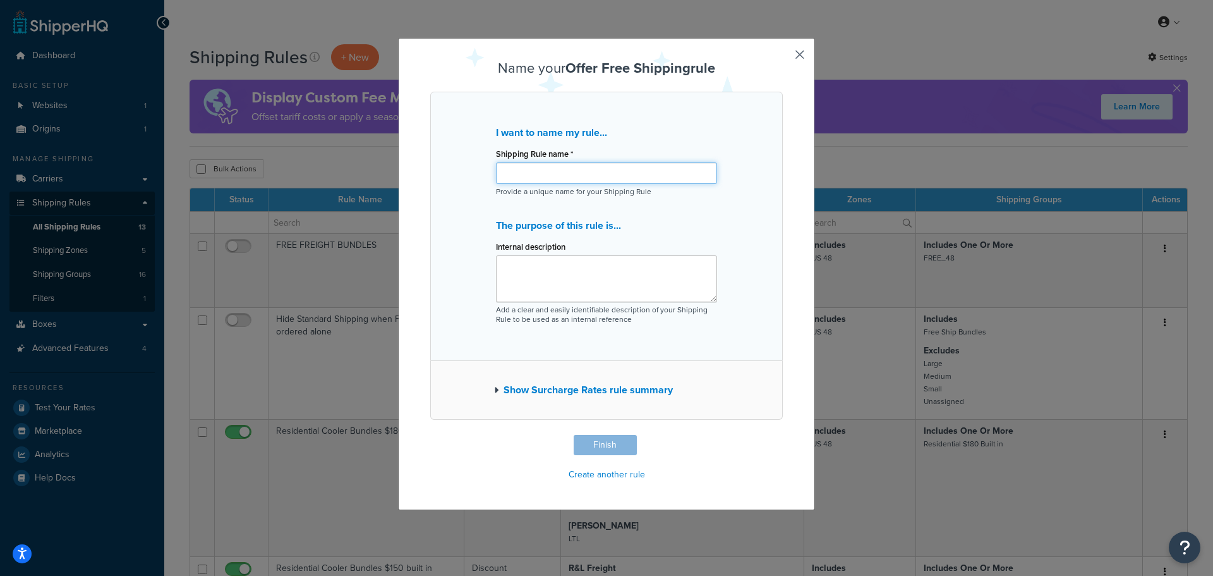
click at [607, 179] on input "Shipping Rule name *" at bounding box center [606, 172] width 221 height 21
click at [556, 172] on input "Free Shipping Group" at bounding box center [606, 172] width 221 height 21
type input "Free Shipping Parcel Best Way Group"
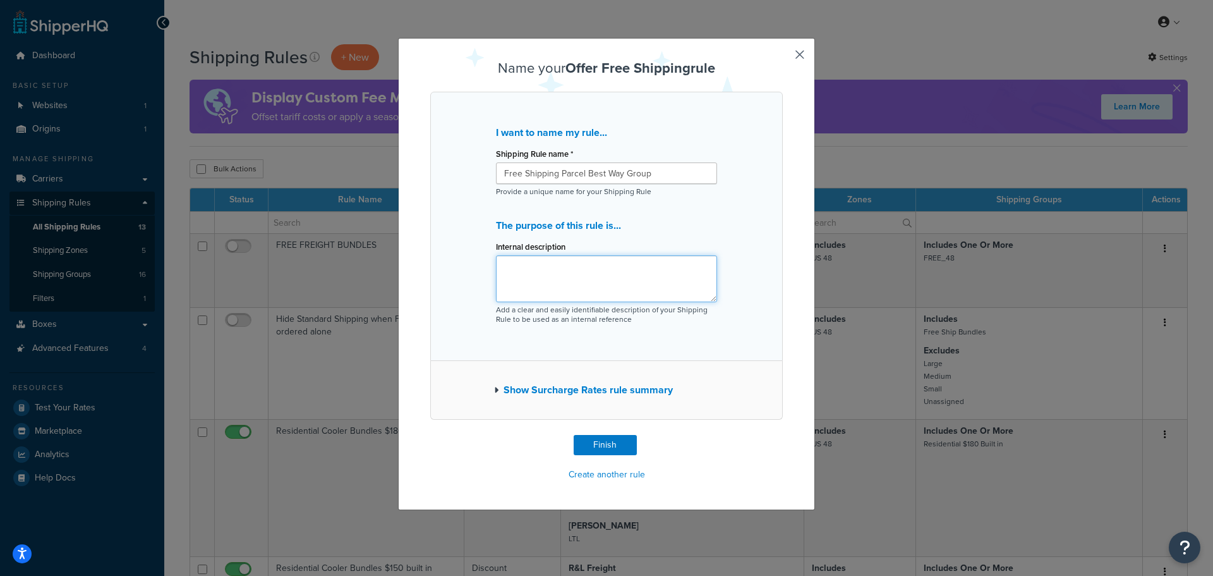
click at [583, 271] on textarea "Internal description" at bounding box center [606, 278] width 221 height 47
type textarea "Free shipping on items with shipping included. Allows us to pick best shipping …"
click at [494, 389] on icon "button" at bounding box center [496, 390] width 4 height 9
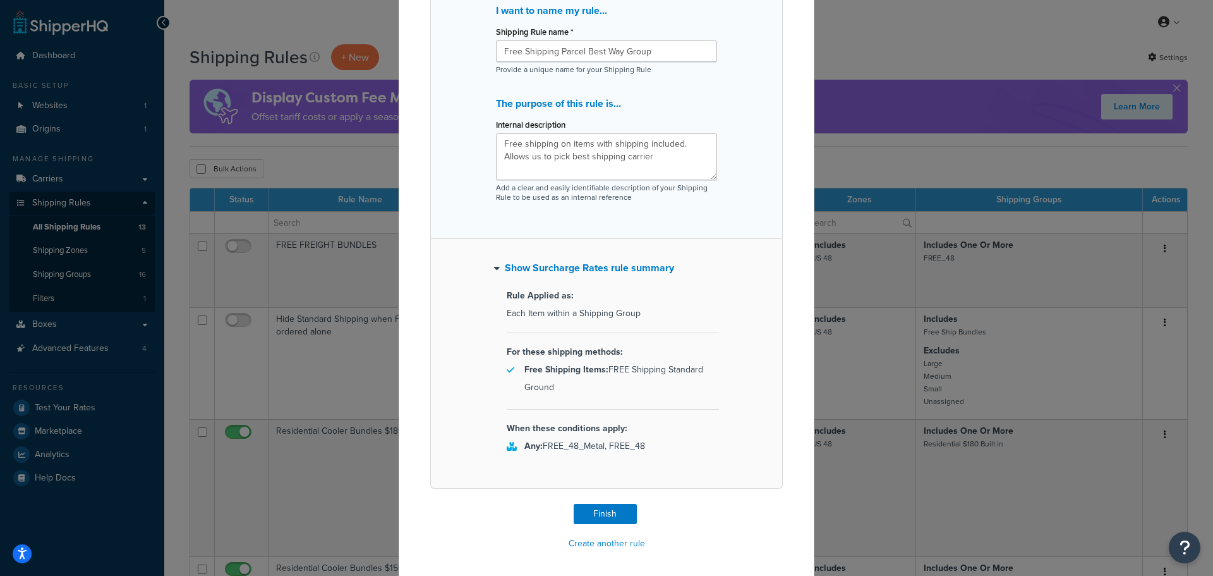
scroll to position [126, 0]
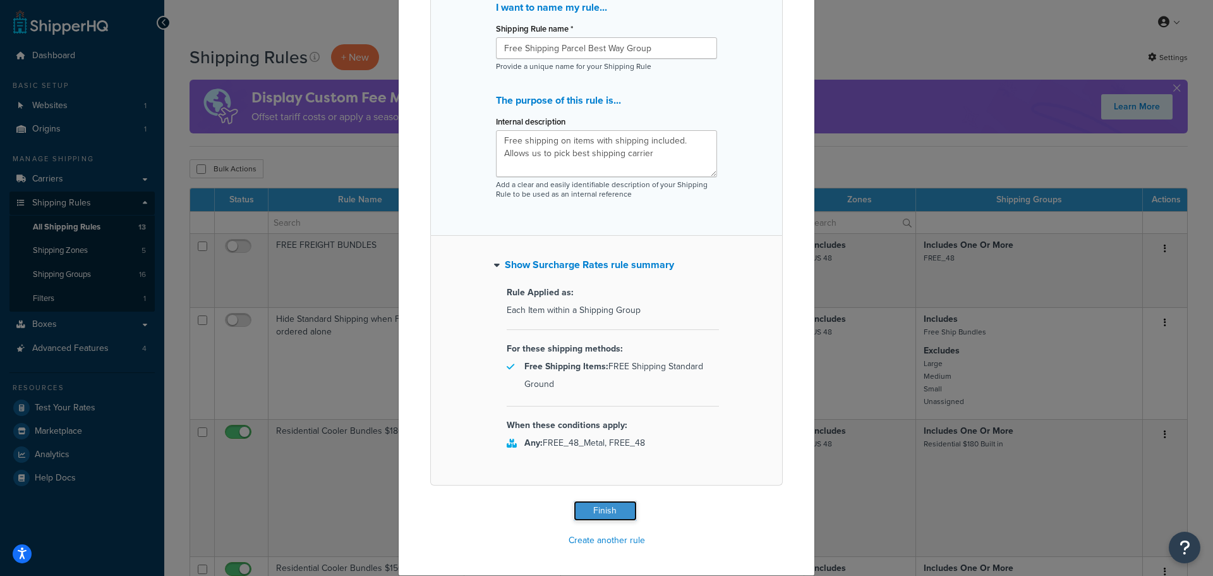
click at [600, 506] on button "Finish" at bounding box center [605, 511] width 63 height 20
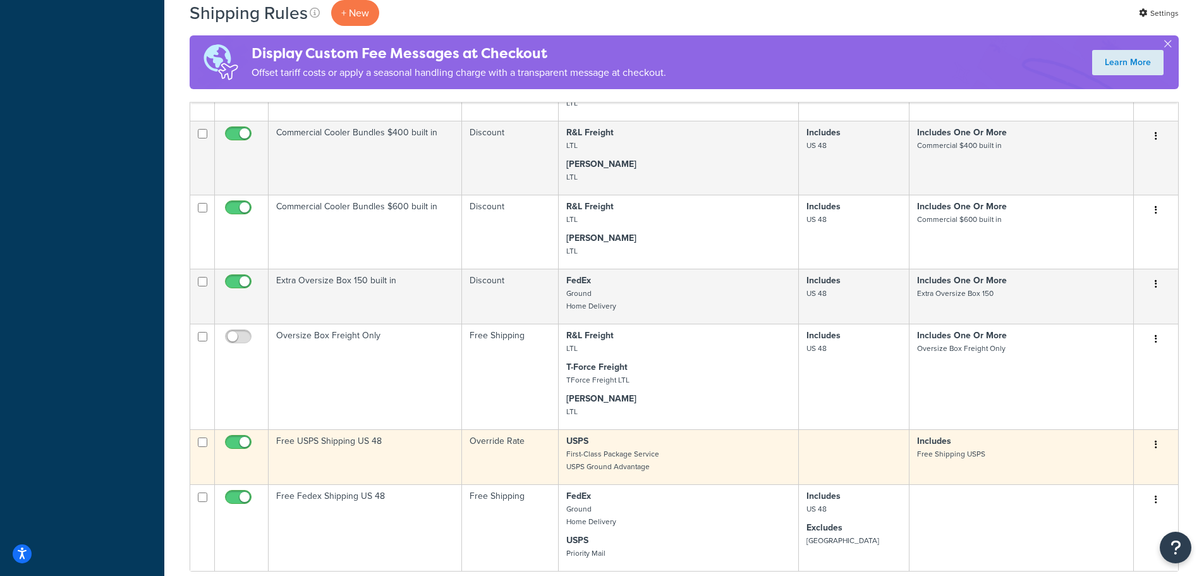
scroll to position [695, 0]
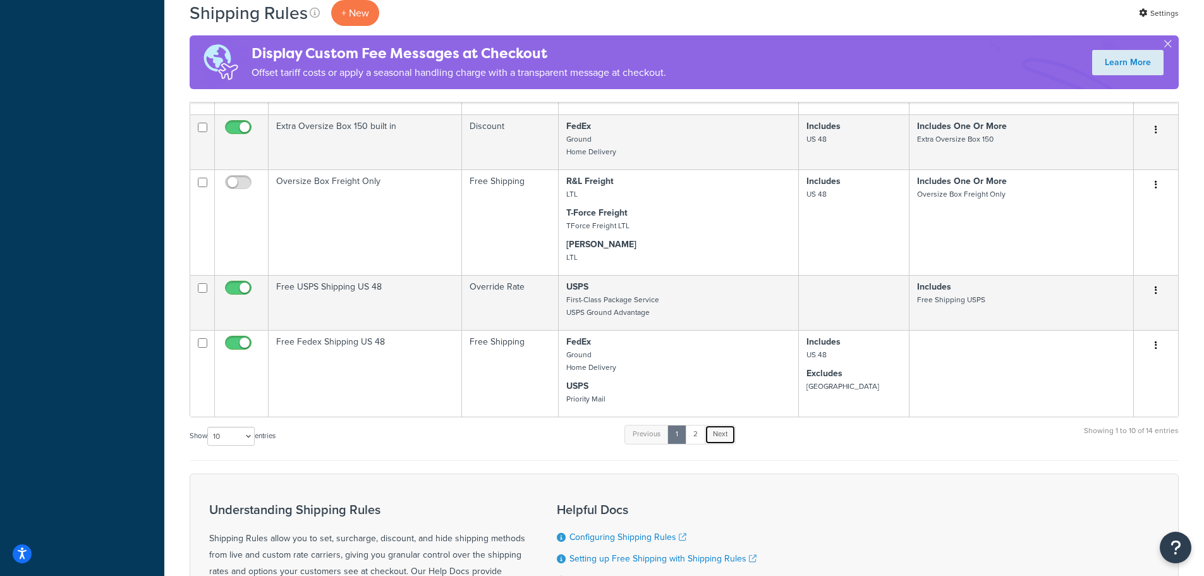
click at [726, 437] on link "Next" at bounding box center [720, 434] width 31 height 19
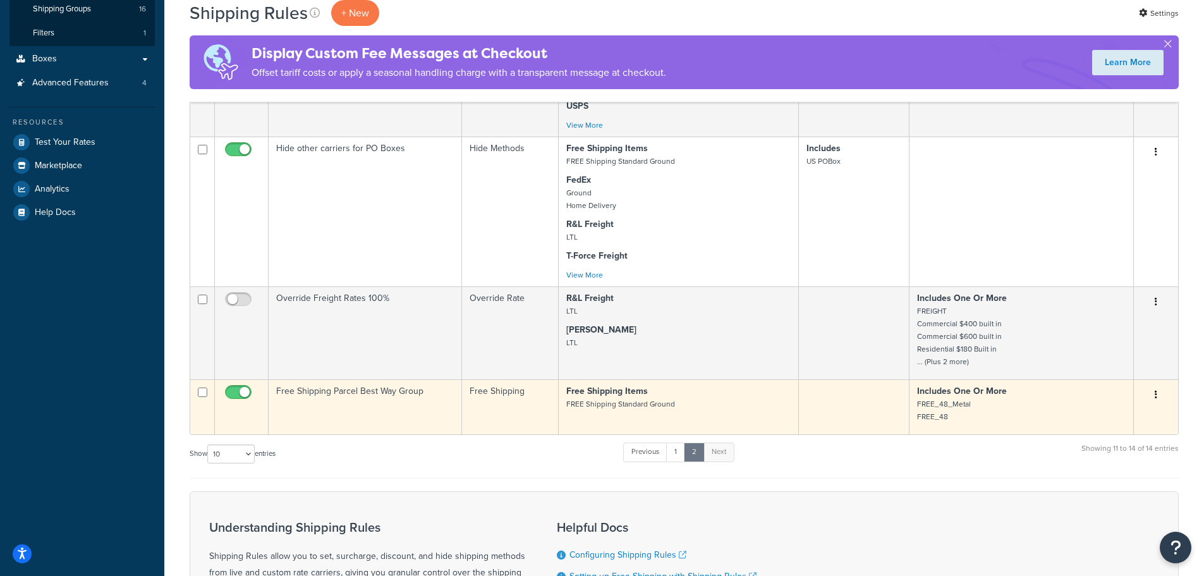
scroll to position [235, 0]
